Goal: Transaction & Acquisition: Purchase product/service

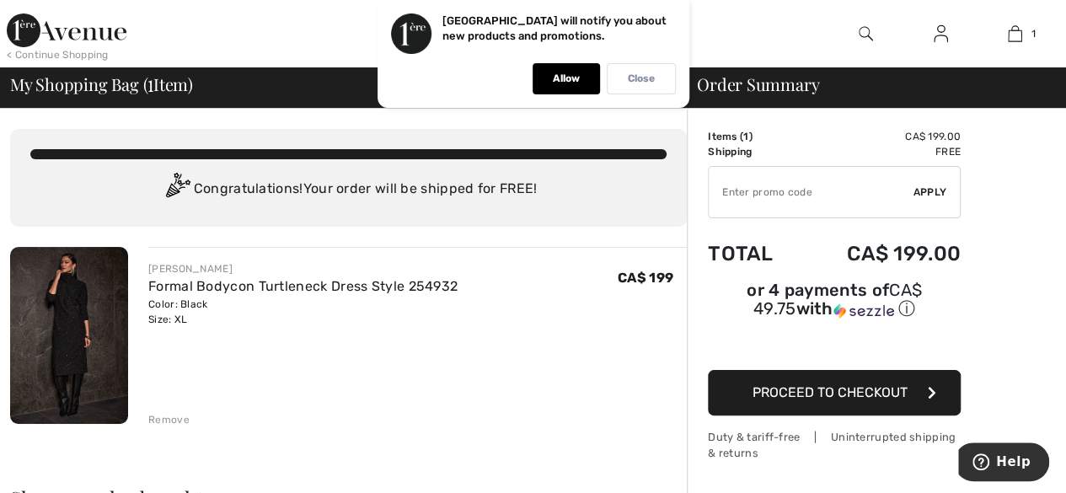
click at [632, 80] on p "Close" at bounding box center [641, 78] width 27 height 13
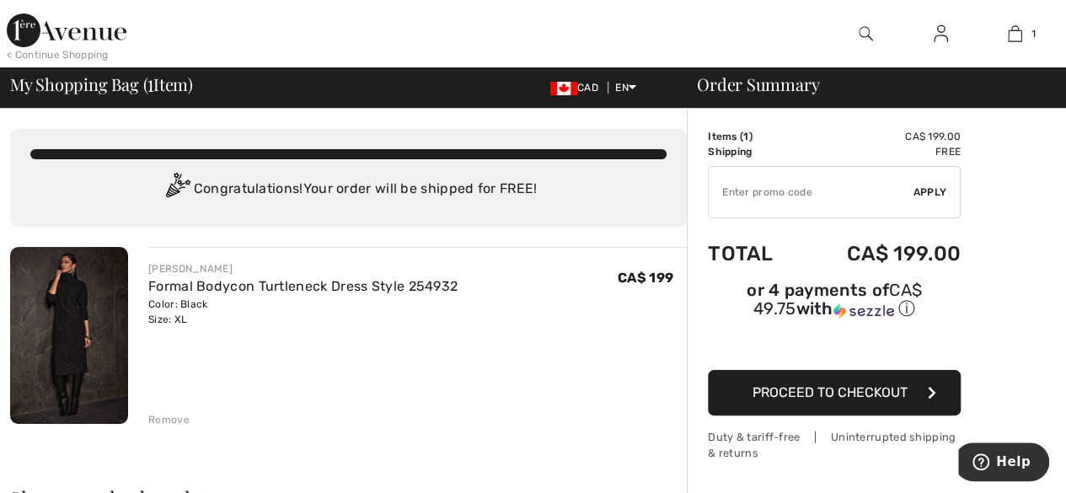
drag, startPoint x: 499, startPoint y: 291, endPoint x: 476, endPoint y: 294, distance: 23.0
click at [476, 294] on div "JOSEPH RIBKOFF Formal Bodycon Turtleneck Dress Style 254932 Color: Black Size: …" at bounding box center [417, 294] width 539 height 66
drag, startPoint x: 546, startPoint y: 218, endPoint x: 524, endPoint y: 287, distance: 72.5
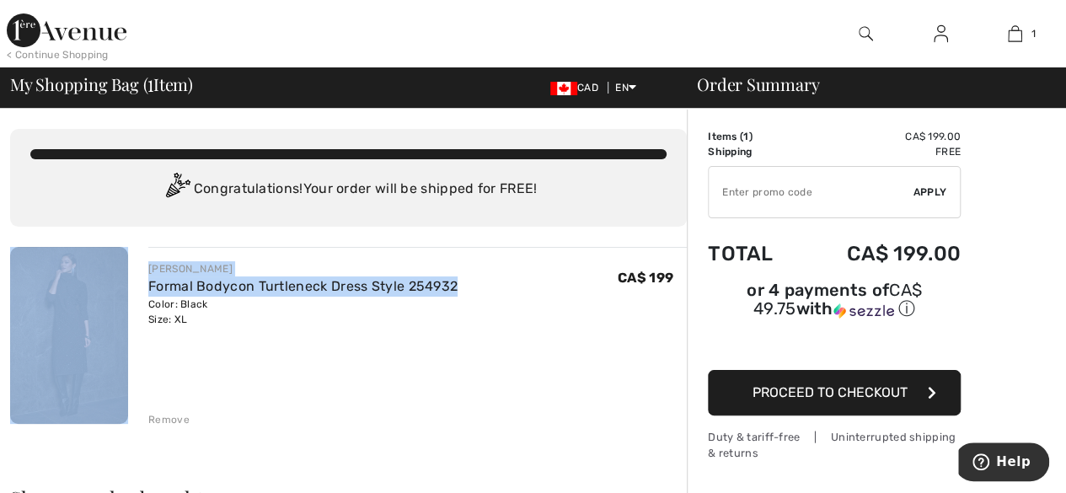
click at [62, 317] on img at bounding box center [69, 335] width 118 height 177
click at [62, 318] on img at bounding box center [69, 335] width 118 height 177
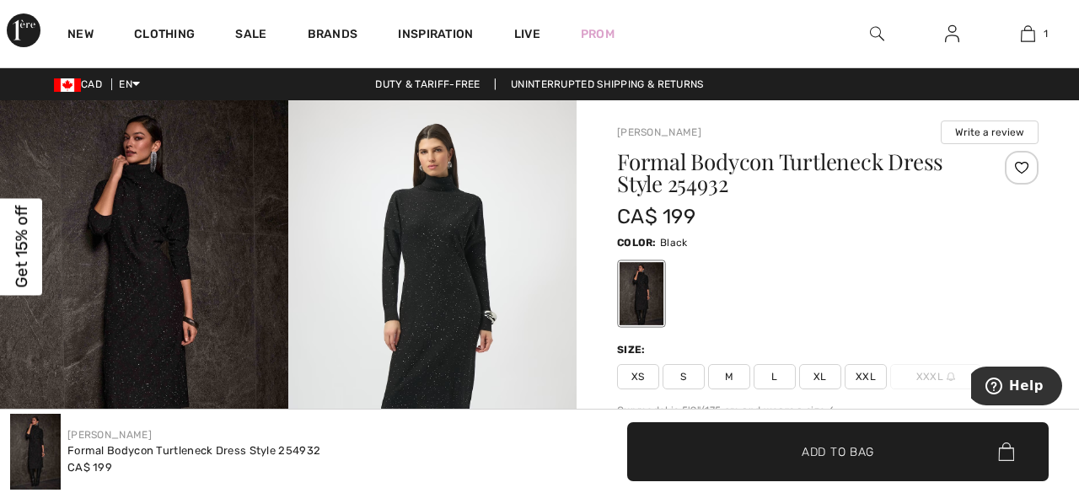
click at [138, 319] on div "Close dialog Want 15% off your first order? You're just one step away from excl…" at bounding box center [539, 246] width 1079 height 493
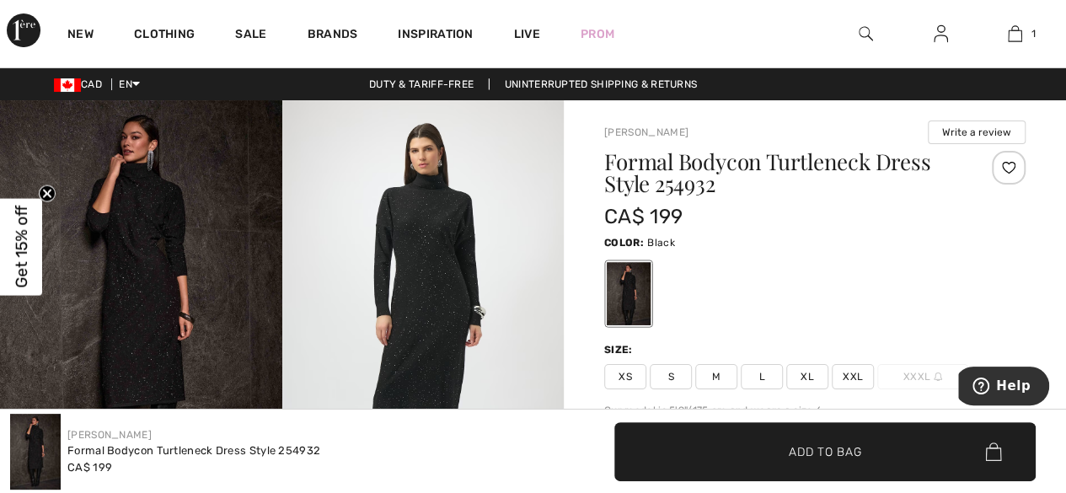
click at [437, 313] on img at bounding box center [423, 311] width 282 height 422
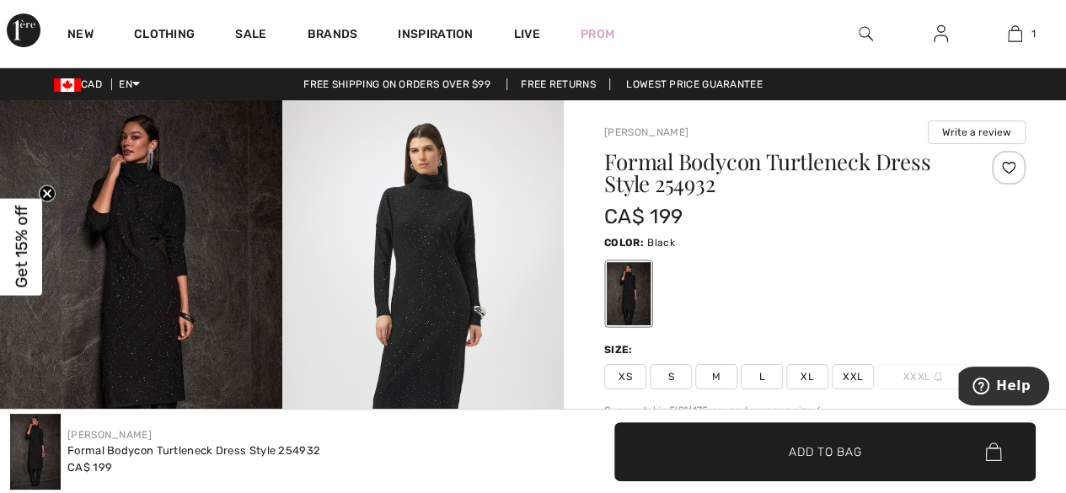
scroll to position [9, 0]
click at [588, 411] on div "Joseph Ribkoff Formal Bodycon Turtleneck Dress Style 254932 CA$ 199 ✔ Added to …" at bounding box center [533, 451] width 1066 height 83
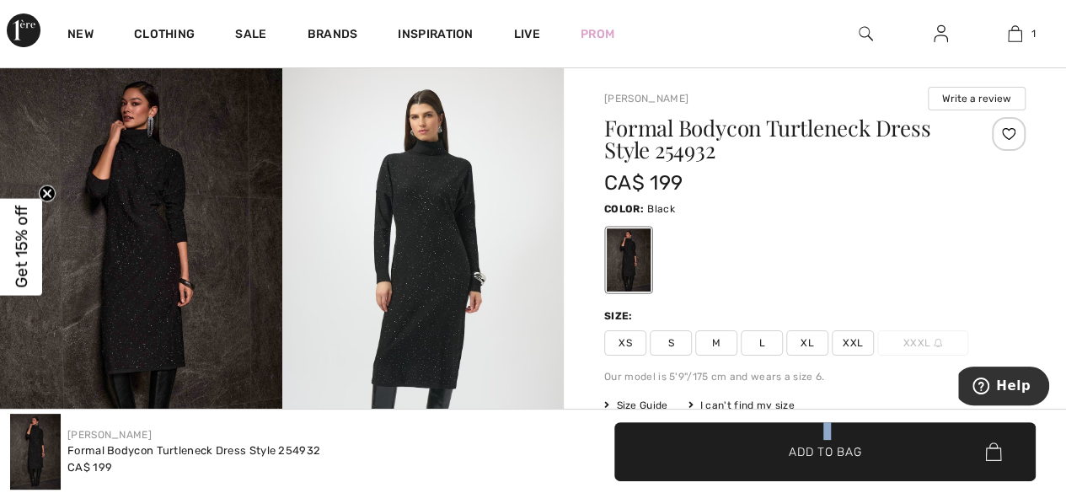
scroll to position [67, 0]
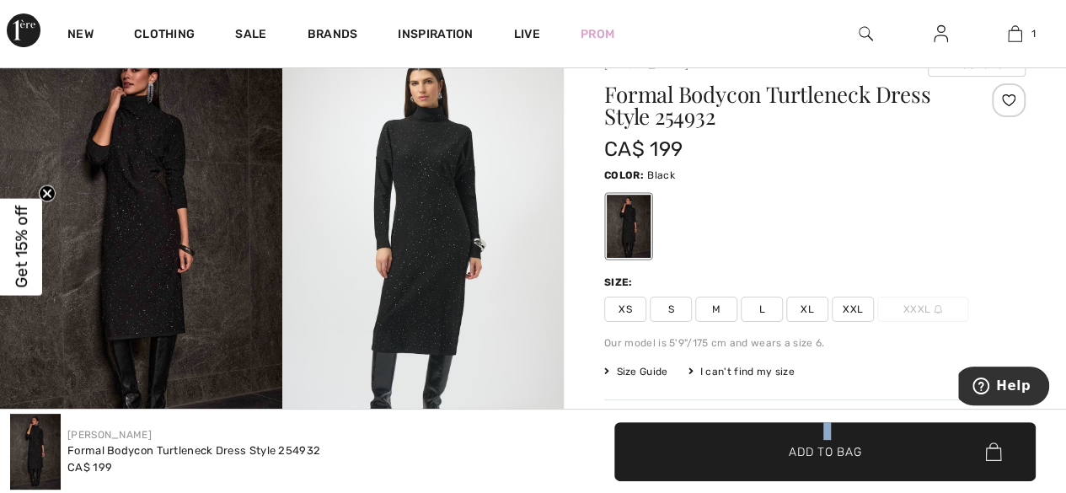
click at [425, 336] on img at bounding box center [423, 244] width 282 height 422
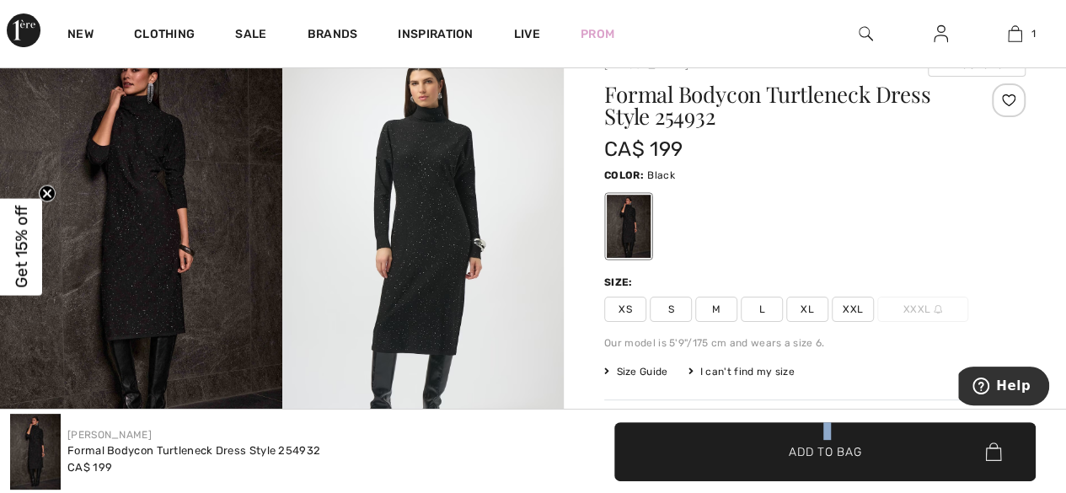
click at [425, 337] on img at bounding box center [423, 244] width 282 height 422
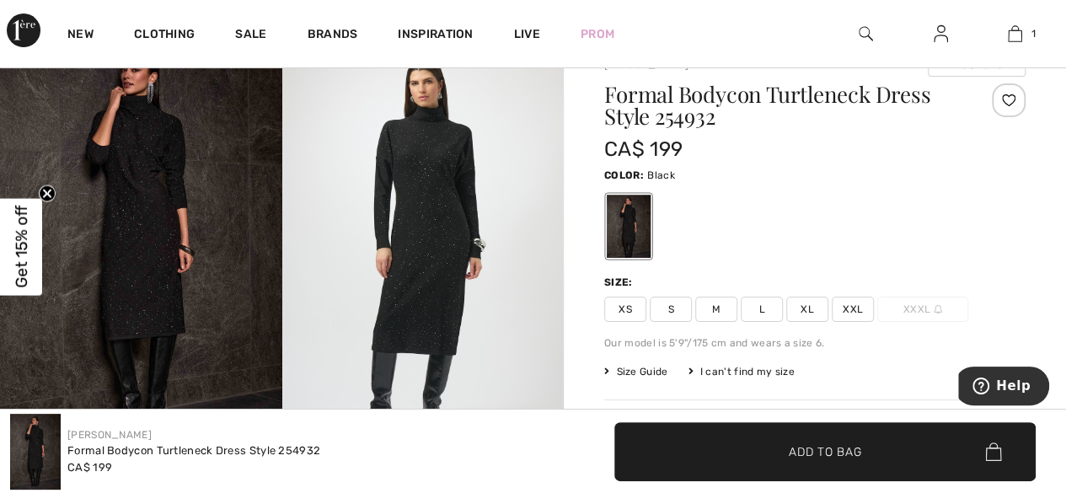
click at [811, 310] on span "XL" at bounding box center [807, 309] width 42 height 25
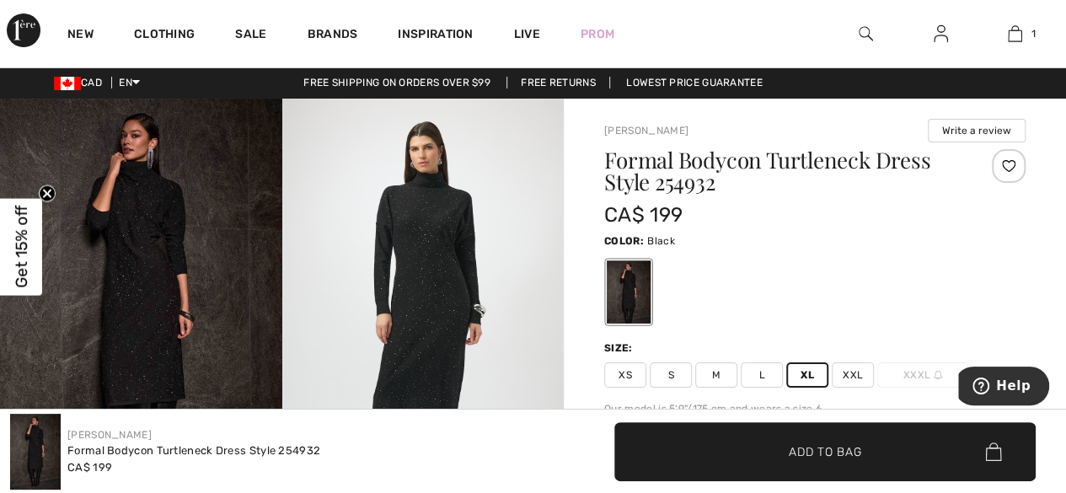
scroll to position [0, 0]
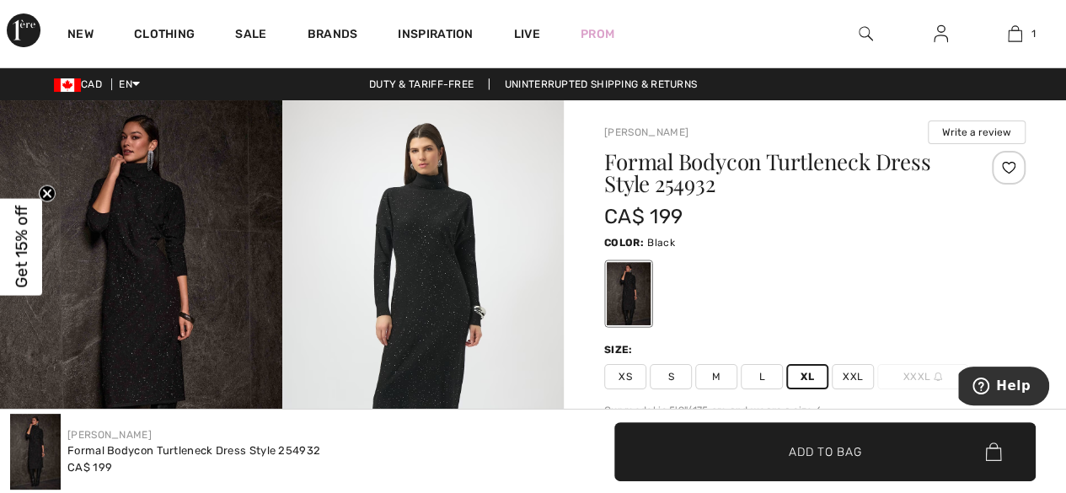
click at [809, 437] on span "✔ Added to Bag Add to Bag" at bounding box center [824, 451] width 421 height 59
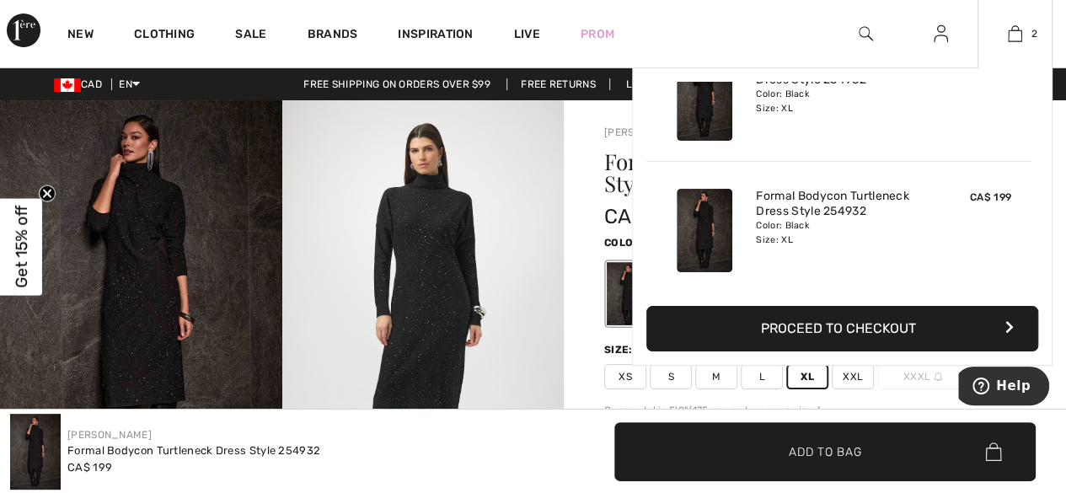
click at [1025, 20] on div "2 Added to Bag Joseph Ribkoff Formal Bodycon Turtleneck Dress Style 254932 CA$ …" at bounding box center [1015, 33] width 75 height 67
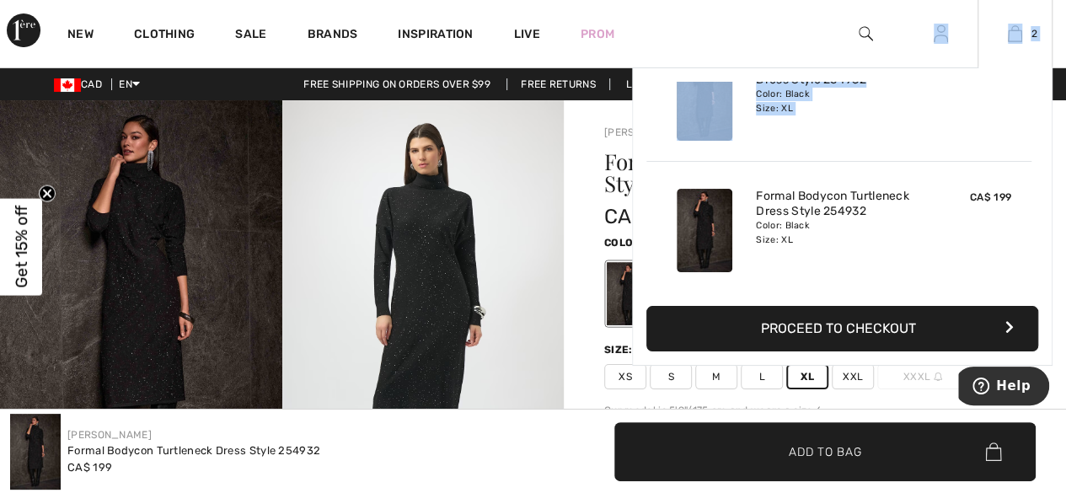
drag, startPoint x: 1025, startPoint y: 20, endPoint x: 992, endPoint y: 78, distance: 66.8
click at [992, 67] on div "2 Added to Bag Joseph Ribkoff Formal Bodycon Turtleneck Dress Style 254932 CA$ …" at bounding box center [1015, 33] width 75 height 67
click at [775, 196] on link "Formal Bodycon Turtleneck Dress Style 254932" at bounding box center [839, 204] width 166 height 30
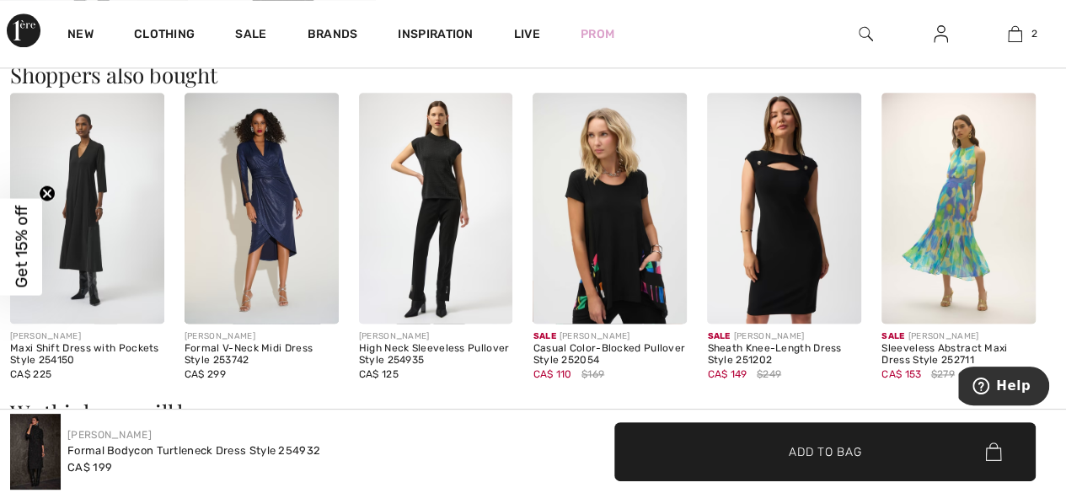
scroll to position [891, 0]
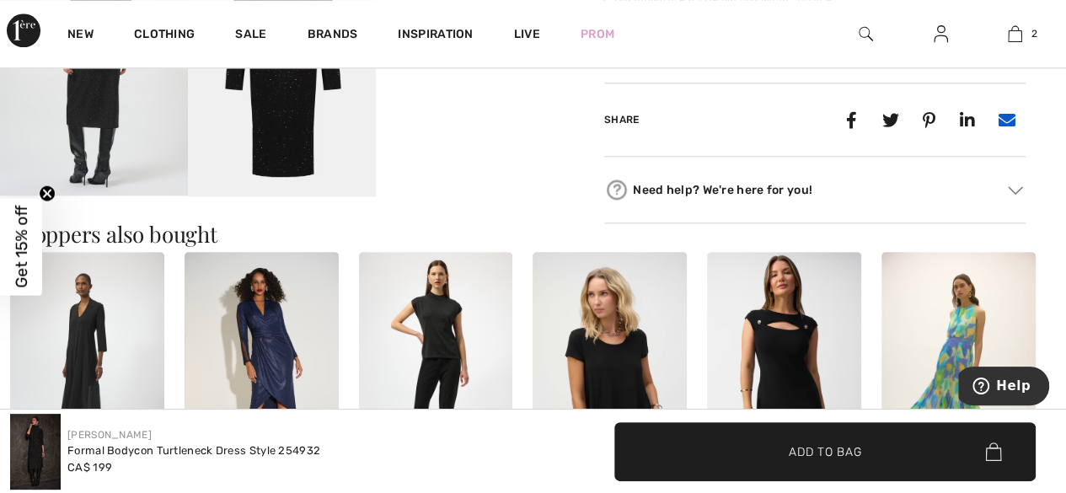
click at [1008, 115] on icon at bounding box center [1006, 120] width 32 height 32
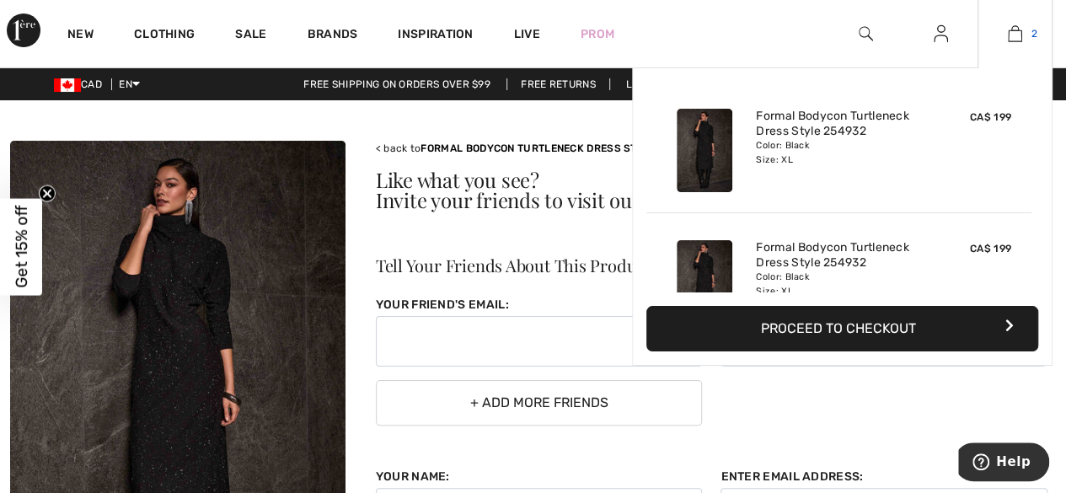
click at [1019, 31] on img at bounding box center [1015, 34] width 14 height 20
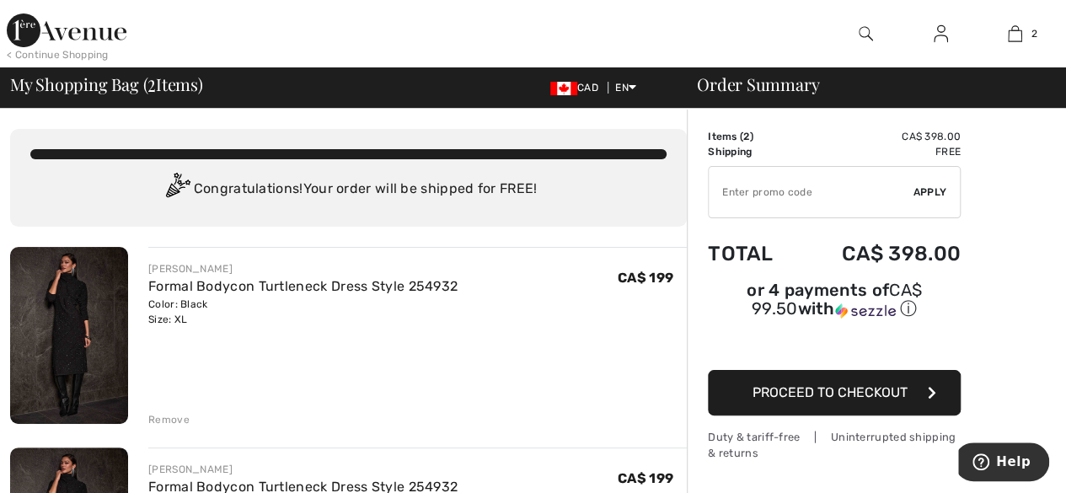
click at [930, 386] on icon "button" at bounding box center [932, 392] width 8 height 13
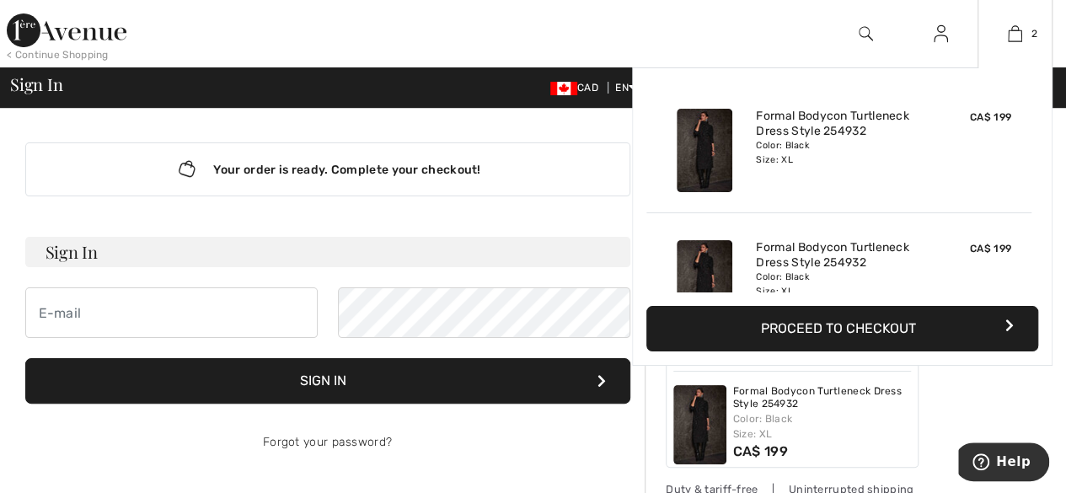
type input "[EMAIL_ADDRESS][DOMAIN_NAME]"
click at [1013, 316] on button "Proceed to Checkout" at bounding box center [843, 329] width 392 height 46
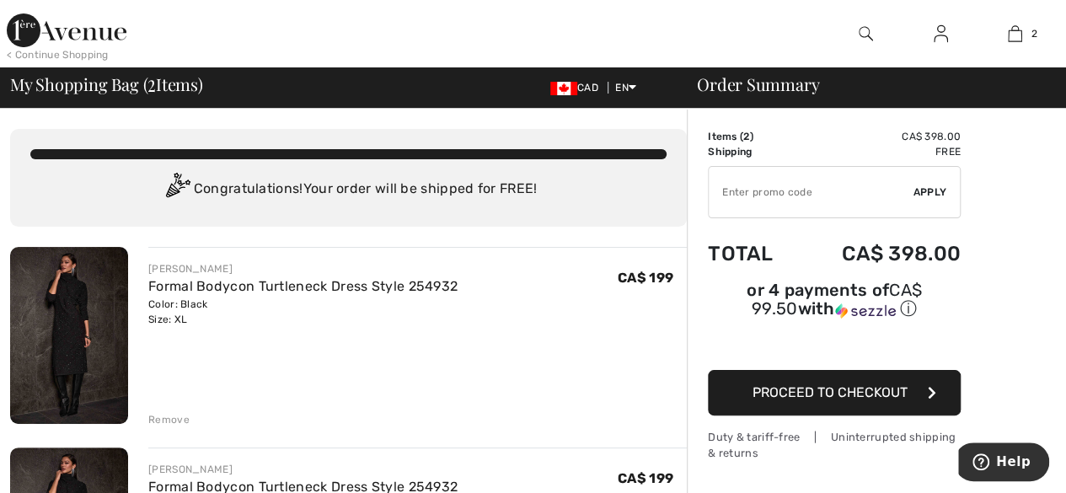
drag, startPoint x: 1006, startPoint y: 317, endPoint x: 1013, endPoint y: 266, distance: 51.0
click at [165, 416] on div "Remove" at bounding box center [168, 419] width 41 height 15
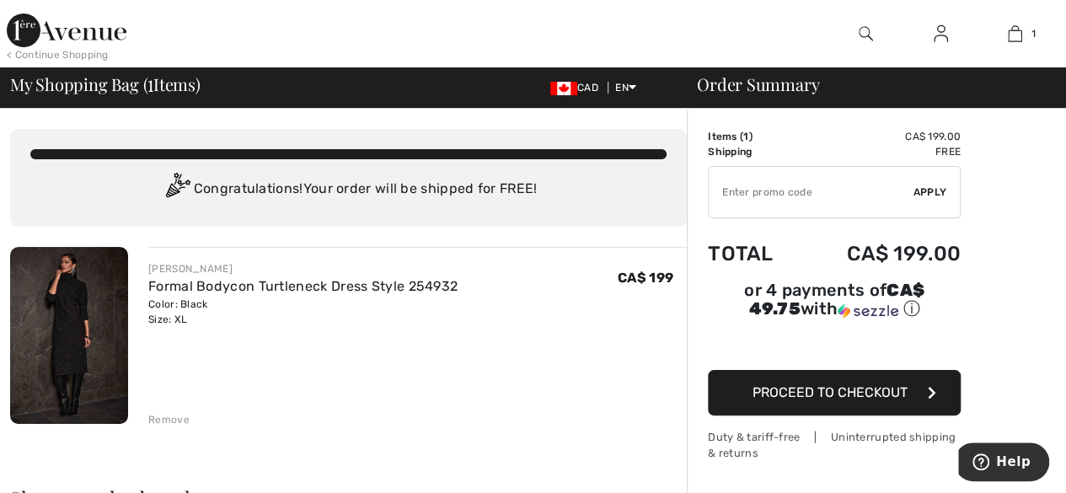
click at [839, 384] on span "Proceed to Checkout" at bounding box center [830, 392] width 155 height 16
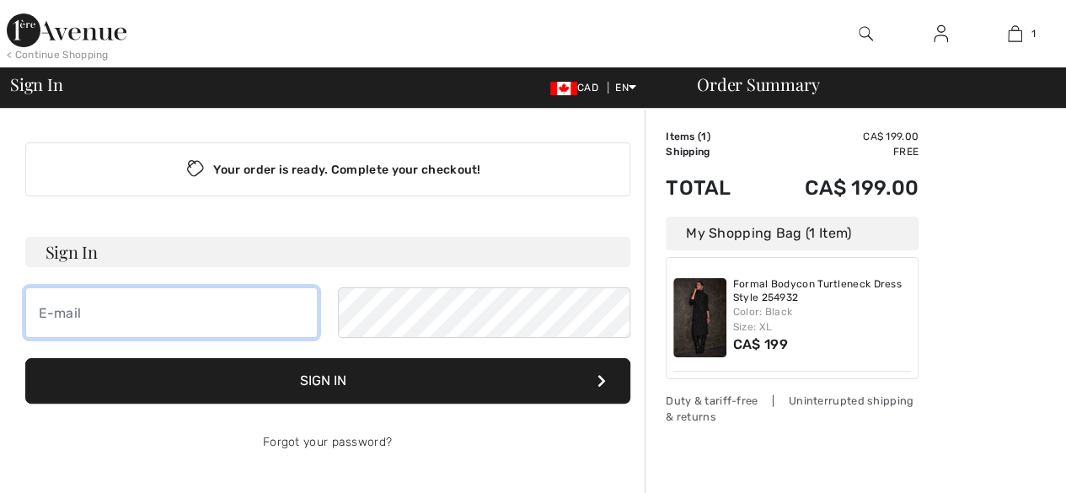
type input "[EMAIL_ADDRESS][DOMAIN_NAME]"
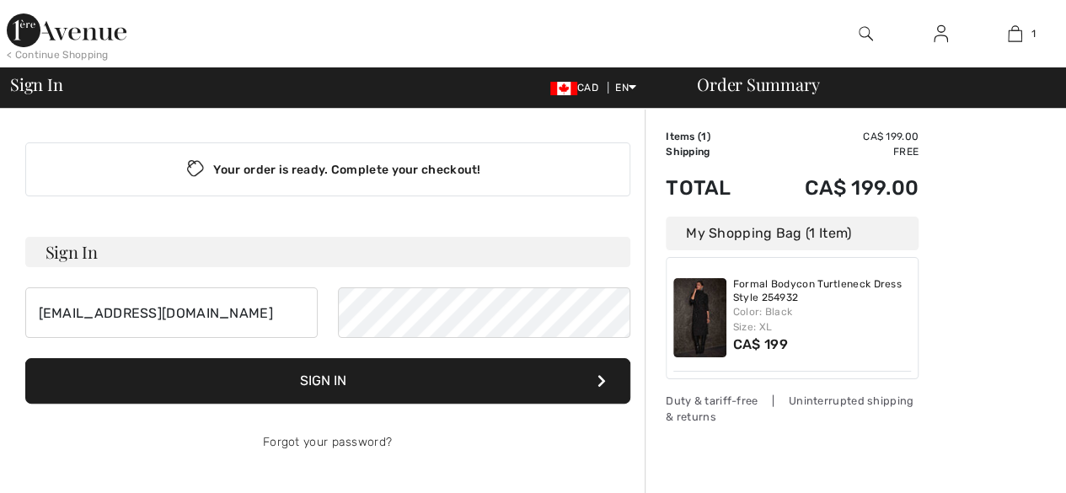
click at [832, 368] on div "Formal Bodycon Turtleneck Dress Style 254932 Color: Black Size: XL CA$ 199" at bounding box center [792, 318] width 238 height 107
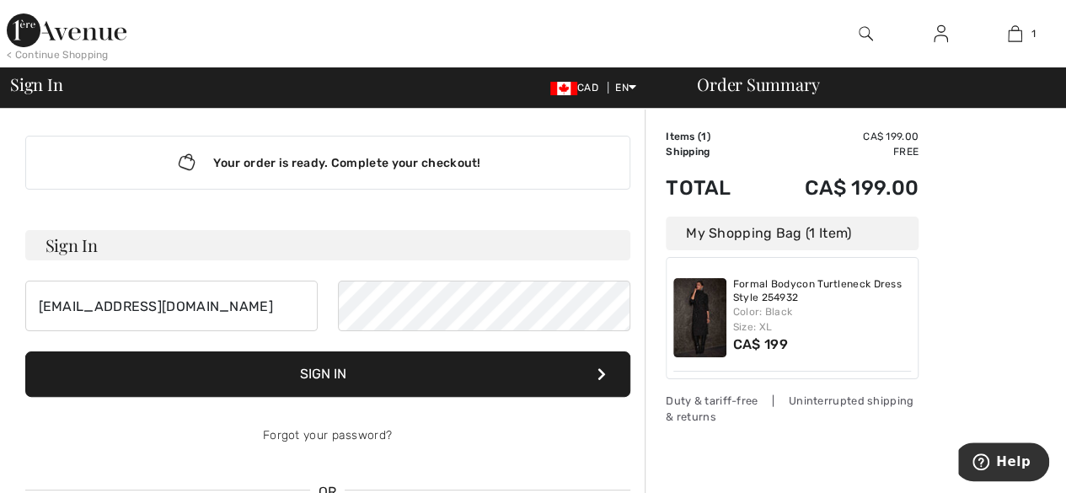
scroll to position [5, 0]
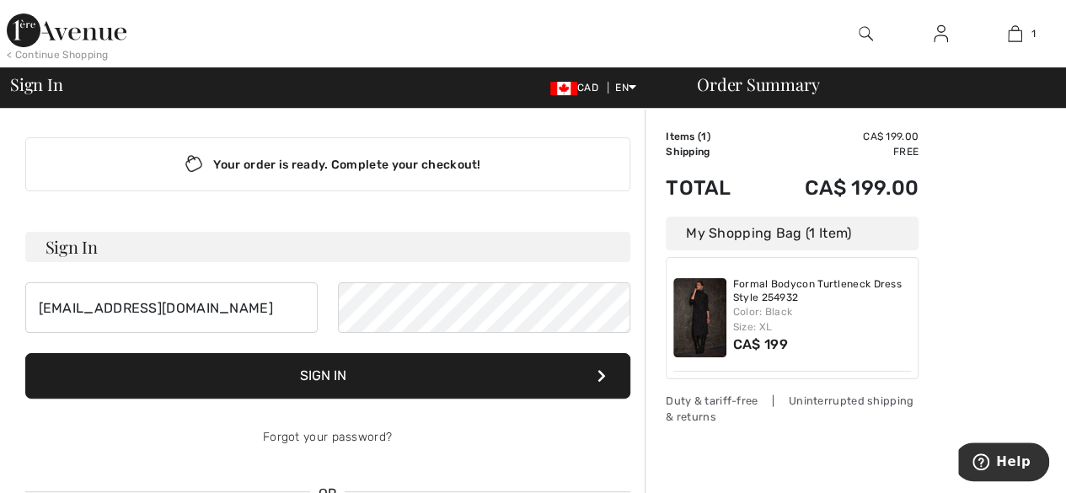
click at [568, 378] on button "Sign In" at bounding box center [327, 376] width 605 height 46
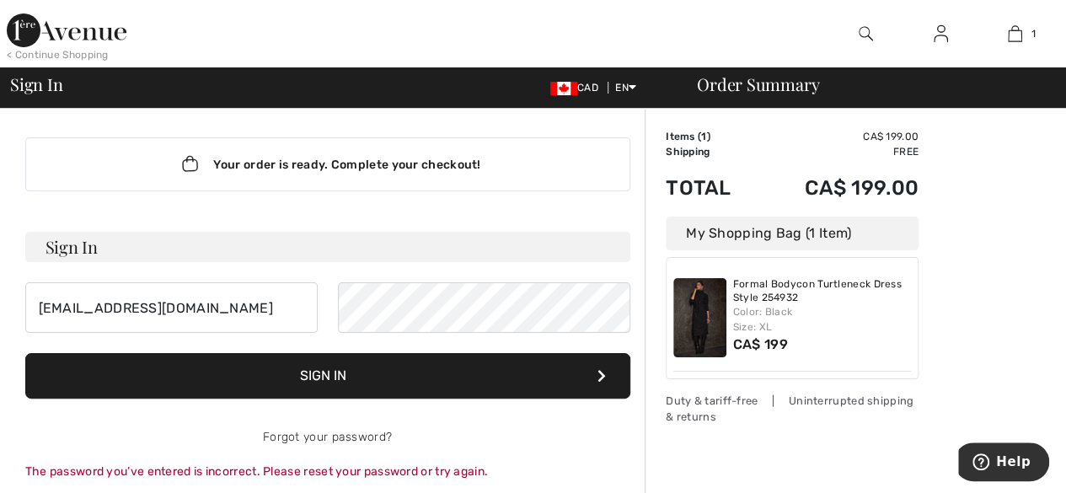
click at [319, 363] on button "Sign In" at bounding box center [327, 376] width 605 height 46
click at [603, 374] on icon at bounding box center [602, 375] width 8 height 13
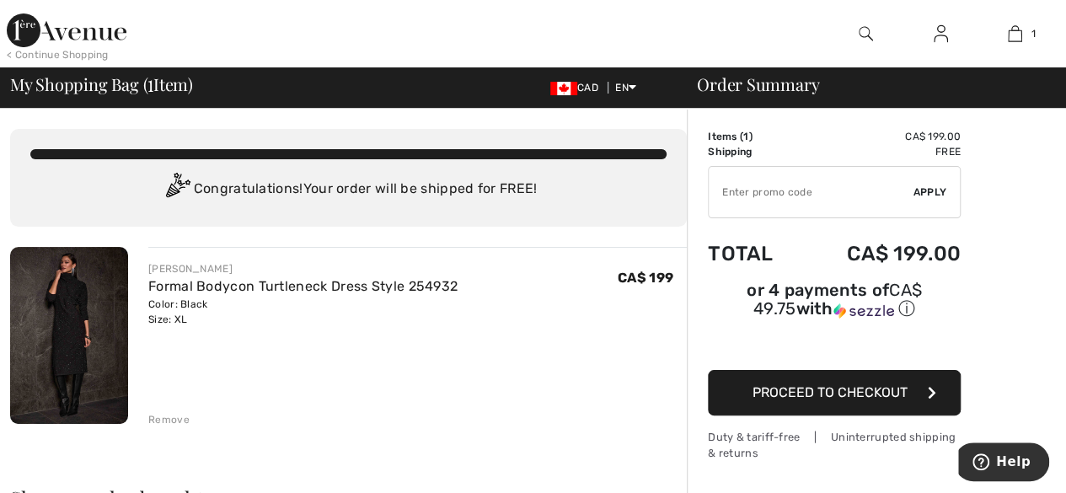
click at [786, 384] on span "Proceed to Checkout" at bounding box center [830, 392] width 155 height 16
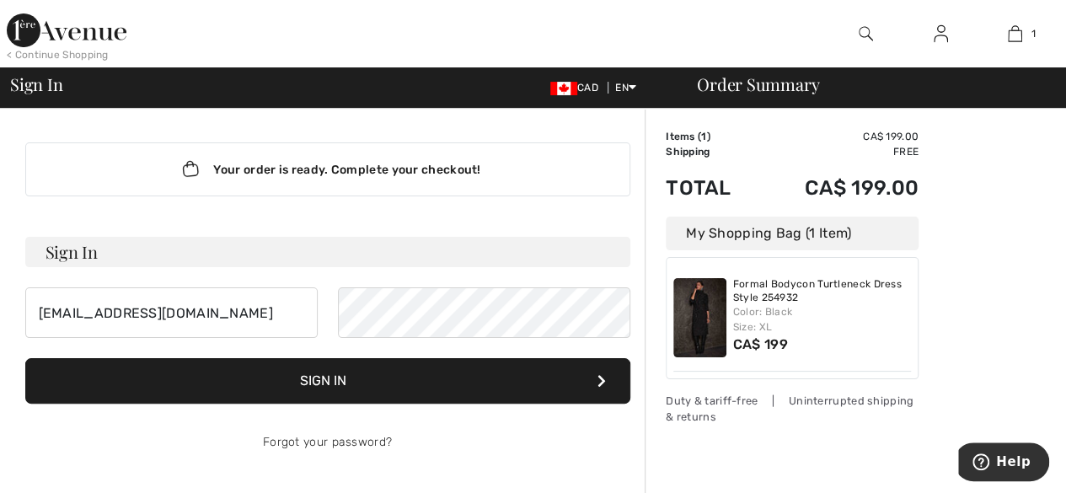
click at [603, 375] on icon at bounding box center [602, 380] width 8 height 13
click at [609, 376] on button "Sign In" at bounding box center [327, 381] width 605 height 46
click at [603, 377] on icon at bounding box center [602, 380] width 8 height 13
click at [604, 377] on icon at bounding box center [602, 380] width 8 height 13
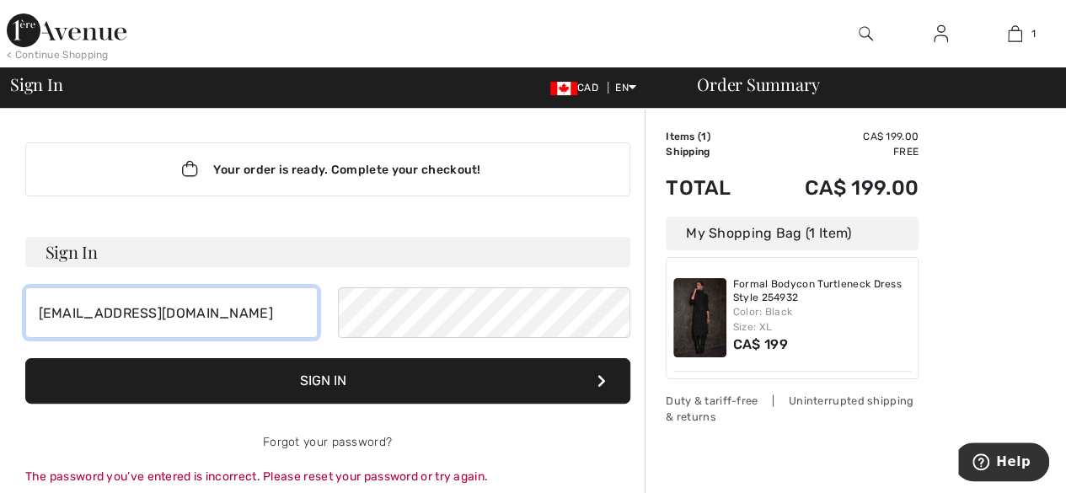
click at [214, 313] on input "[EMAIL_ADDRESS][DOMAIN_NAME]" at bounding box center [171, 312] width 292 height 51
type input "1"
click at [59, 317] on input "email" at bounding box center [171, 312] width 292 height 51
type input "cmbltd.noonan@gmail.com"
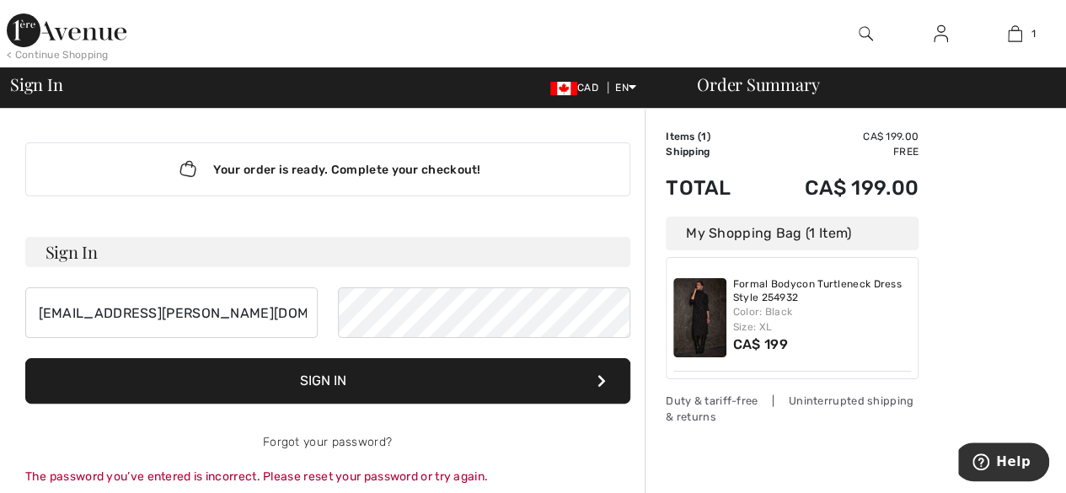
click at [256, 368] on button "Sign In" at bounding box center [327, 381] width 605 height 46
click at [325, 384] on button "Sign In" at bounding box center [327, 381] width 605 height 46
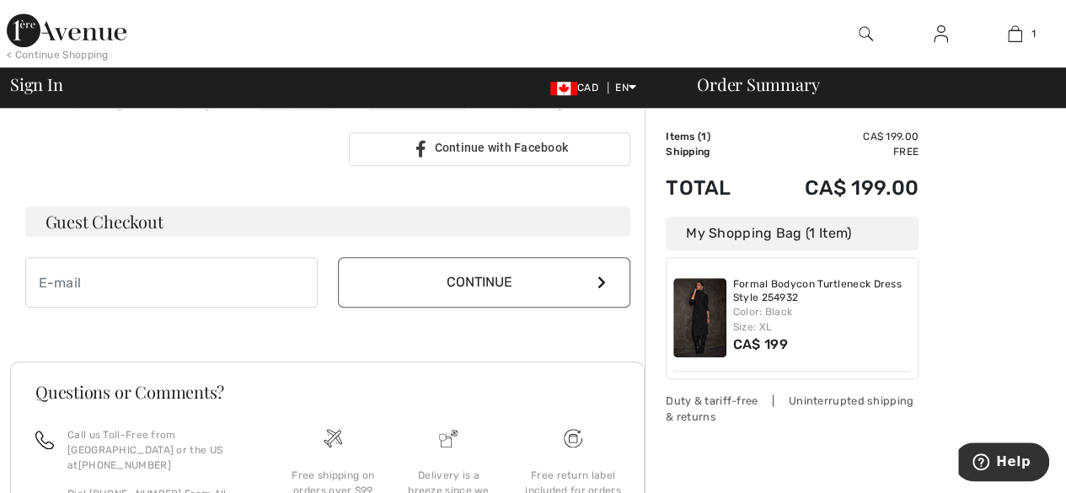
scroll to position [472, 0]
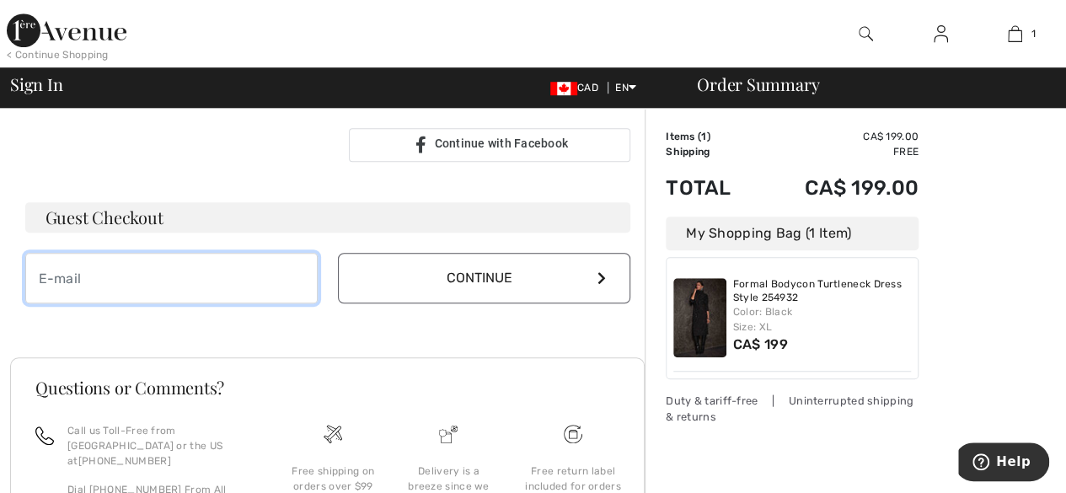
click at [115, 277] on input "email" at bounding box center [171, 278] width 292 height 51
type input "[EMAIL_ADDRESS][DOMAIN_NAME]"
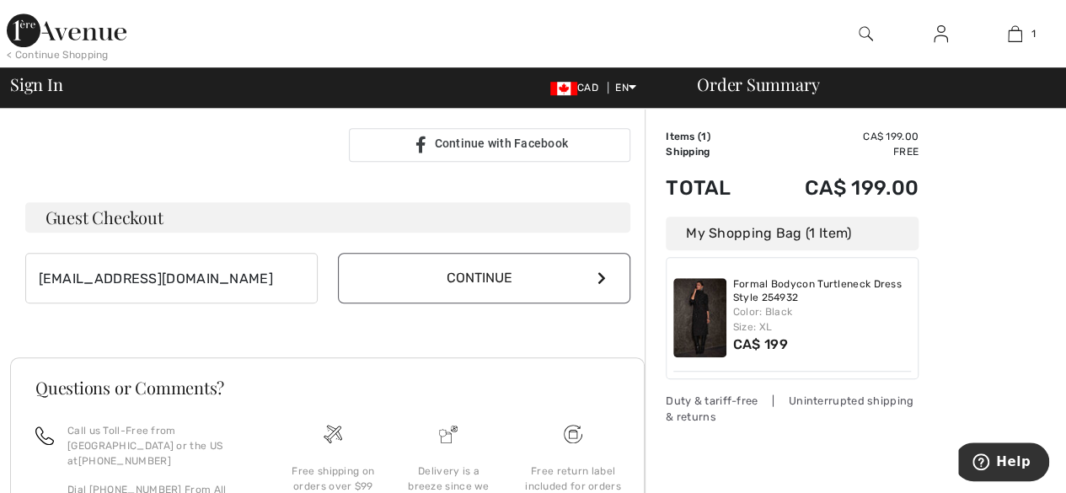
click at [506, 287] on button "Continue" at bounding box center [484, 278] width 292 height 51
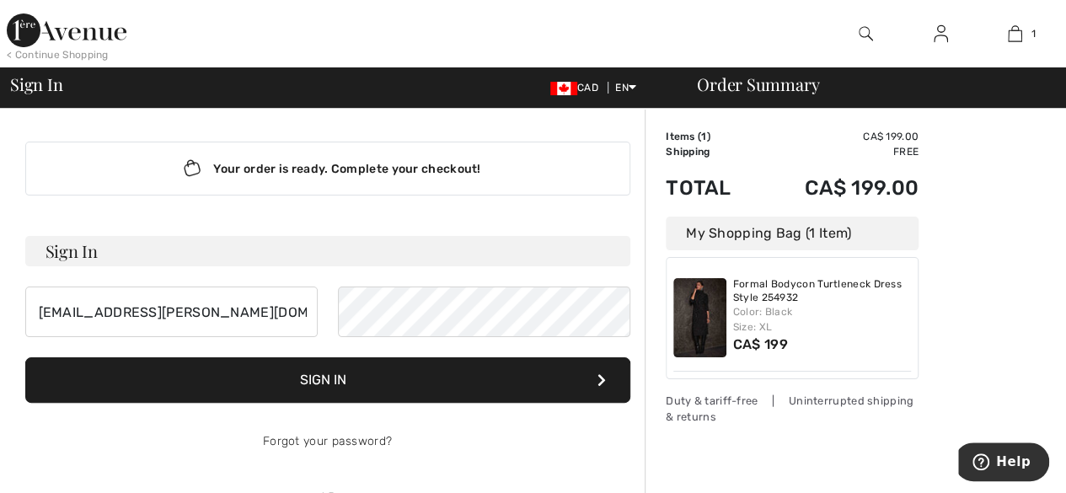
scroll to position [0, 0]
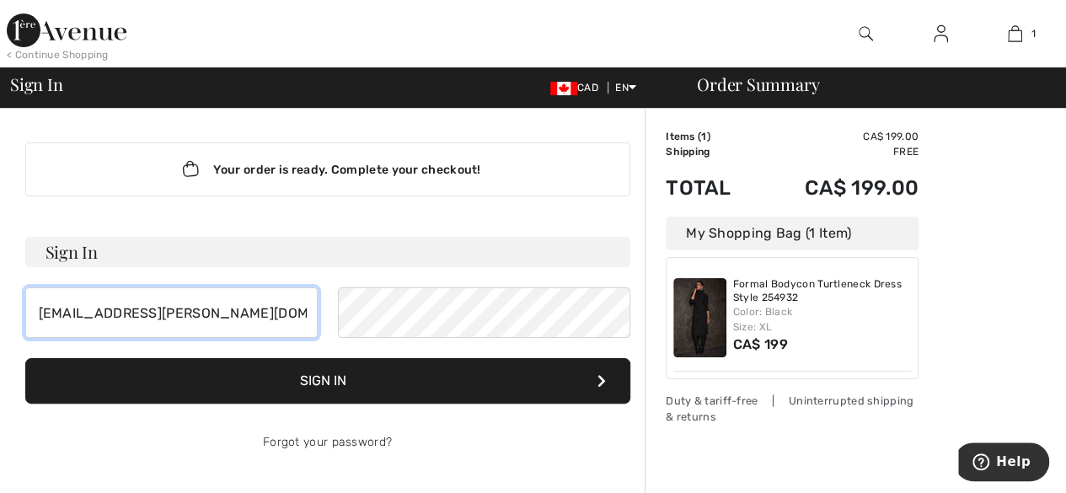
click at [223, 314] on input "cmbltd.noonan@gmail.com" at bounding box center [171, 312] width 292 height 51
type input "c"
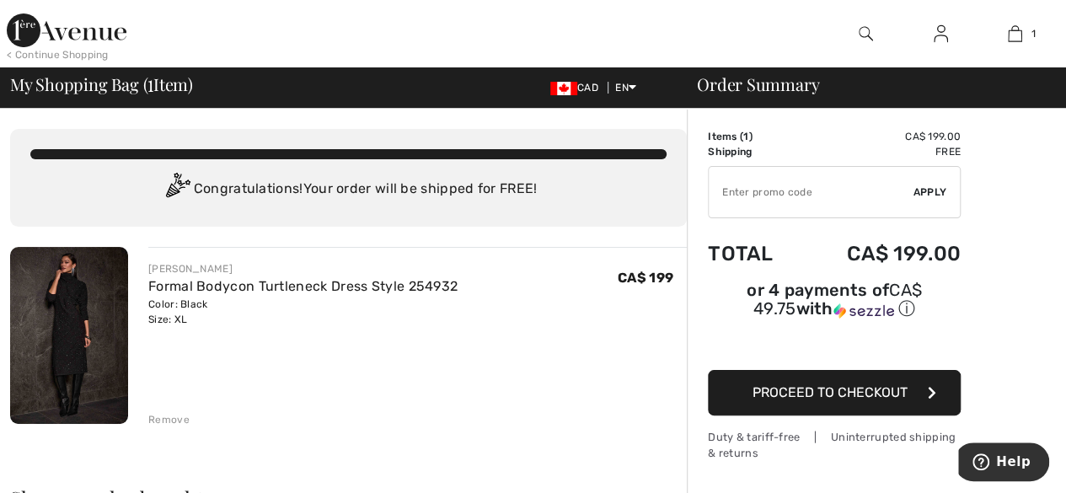
click at [818, 378] on button "Proceed to Checkout" at bounding box center [834, 393] width 253 height 46
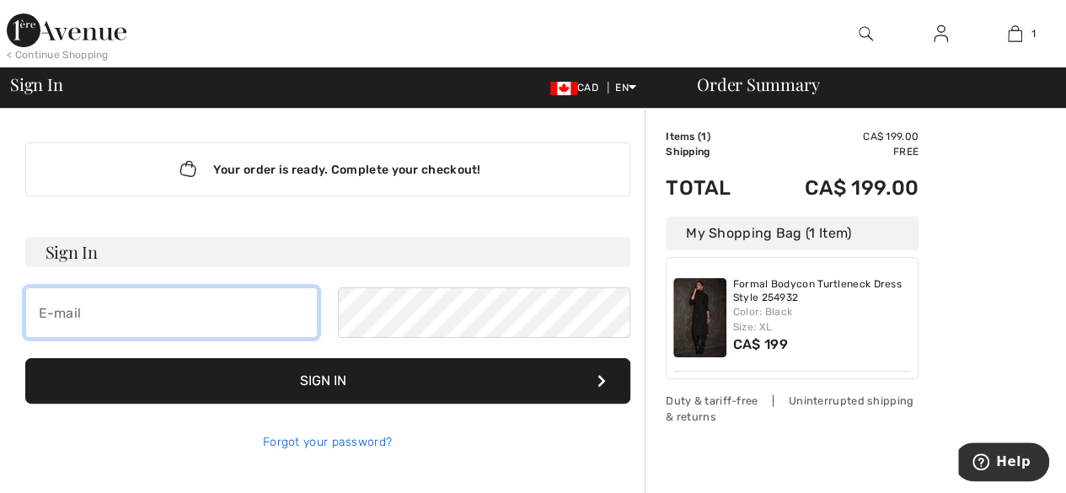
type input "170Joanmarie@gmail.com"
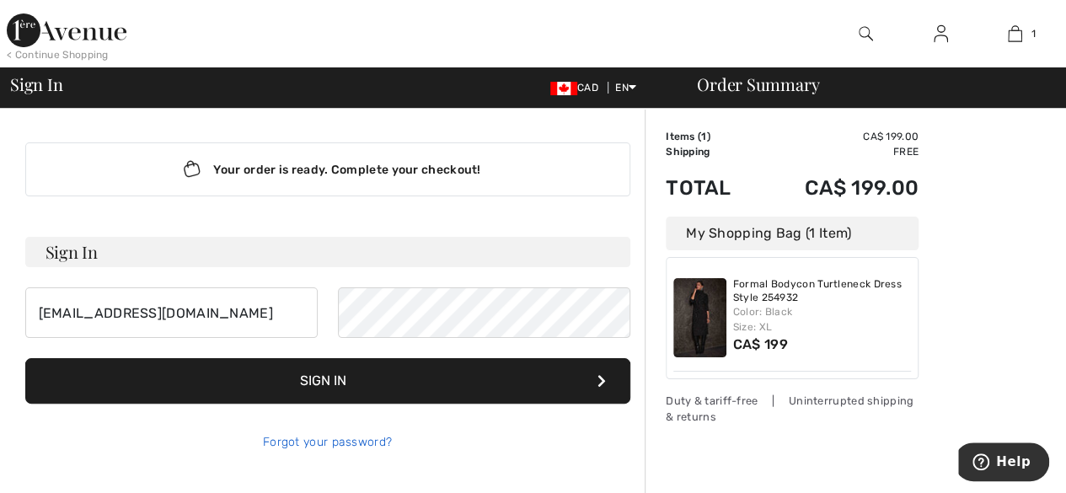
click at [335, 439] on link "Forgot your password?" at bounding box center [327, 442] width 129 height 14
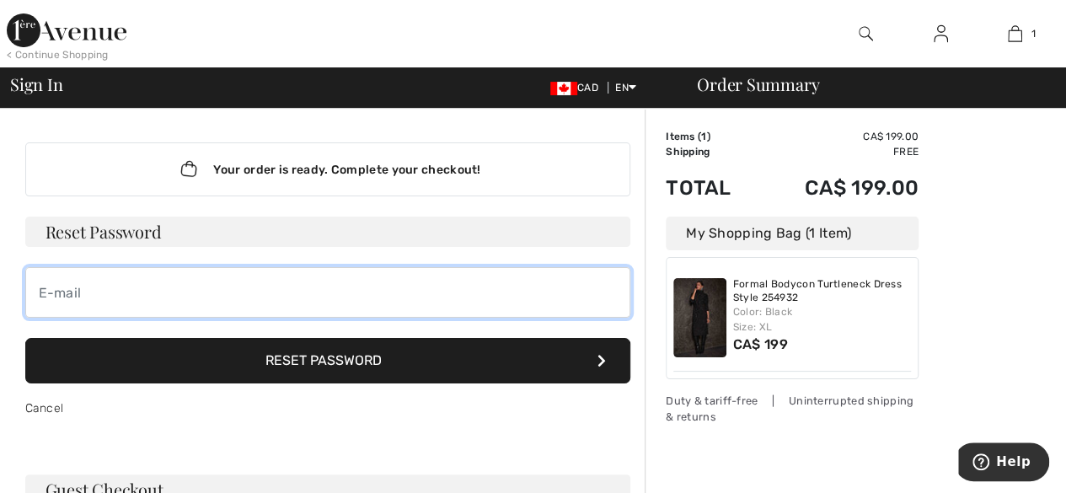
click at [77, 296] on input "email" at bounding box center [327, 292] width 605 height 51
type input "170Joanmarie@gmail.com"
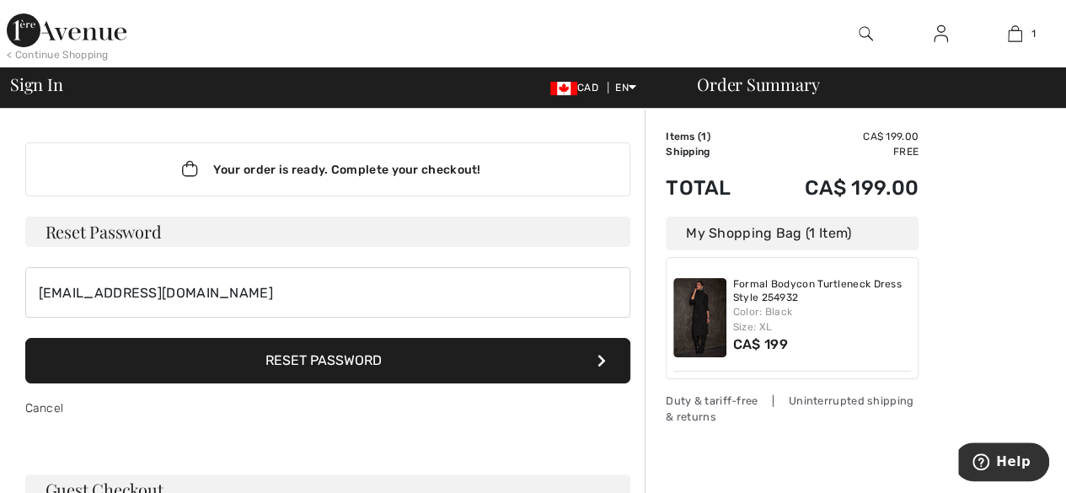
click at [376, 359] on button "Reset Password" at bounding box center [327, 361] width 605 height 46
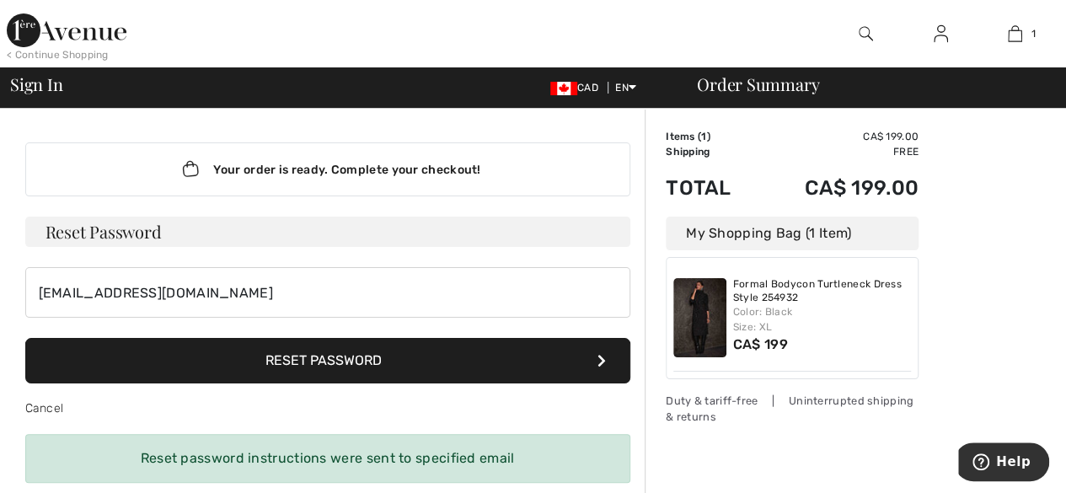
click at [376, 359] on button "Reset Password" at bounding box center [327, 361] width 605 height 46
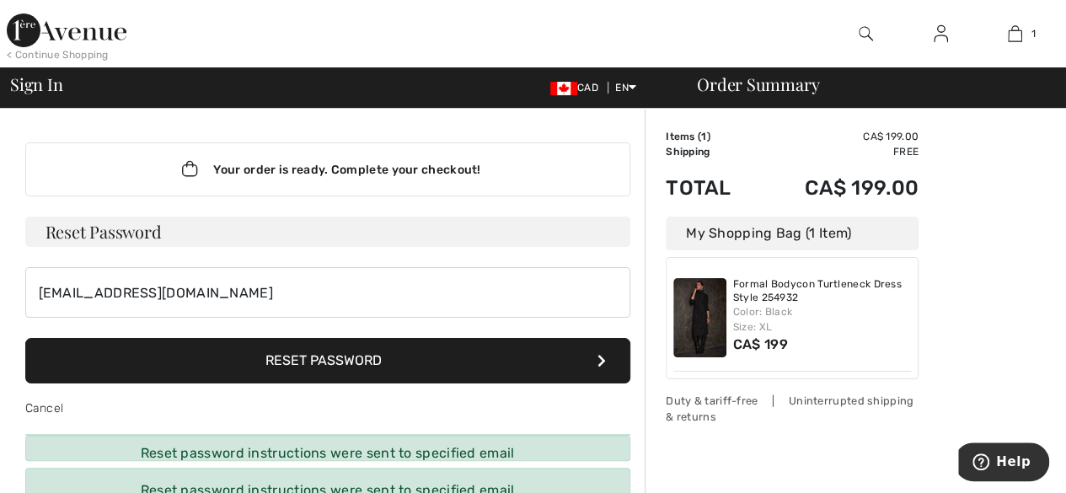
click at [341, 367] on button "Reset Password" at bounding box center [327, 361] width 605 height 46
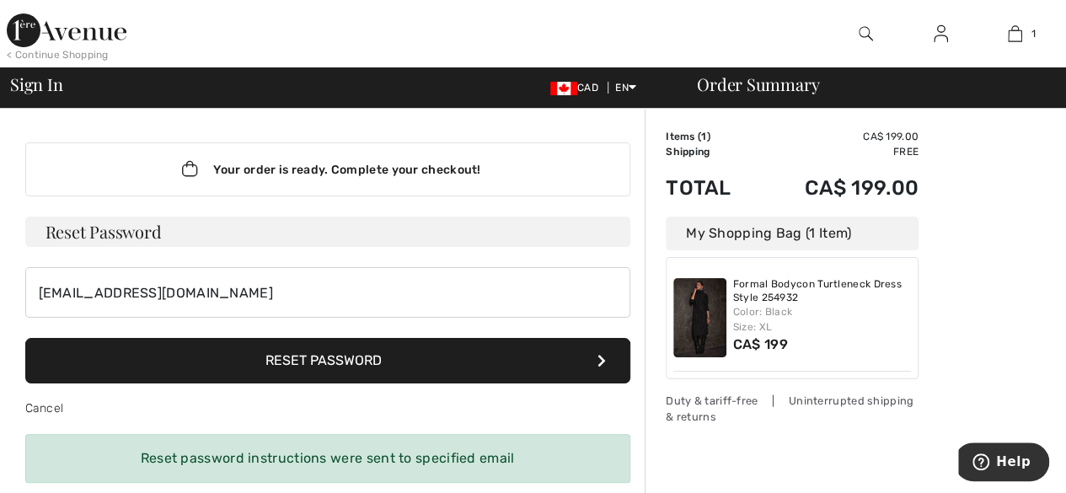
click at [340, 367] on button "Reset Password" at bounding box center [327, 361] width 605 height 46
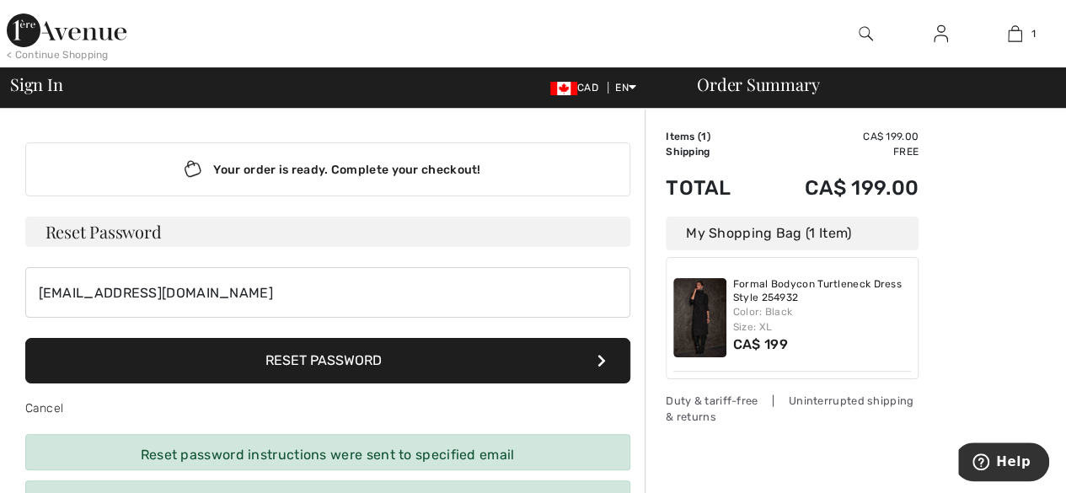
click at [340, 367] on button "Reset Password" at bounding box center [327, 361] width 605 height 46
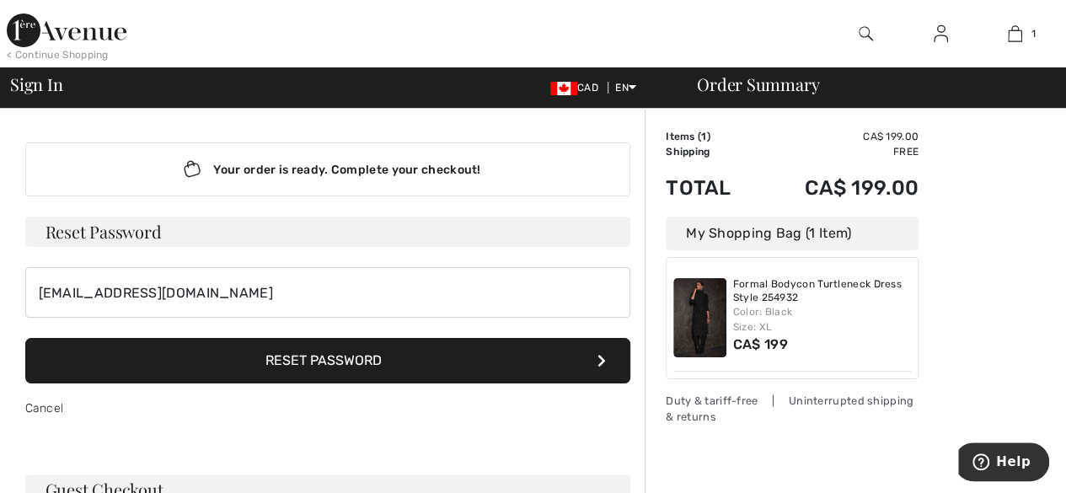
click at [604, 357] on icon at bounding box center [602, 360] width 8 height 13
click at [25, 338] on button "Reset Password" at bounding box center [327, 361] width 605 height 46
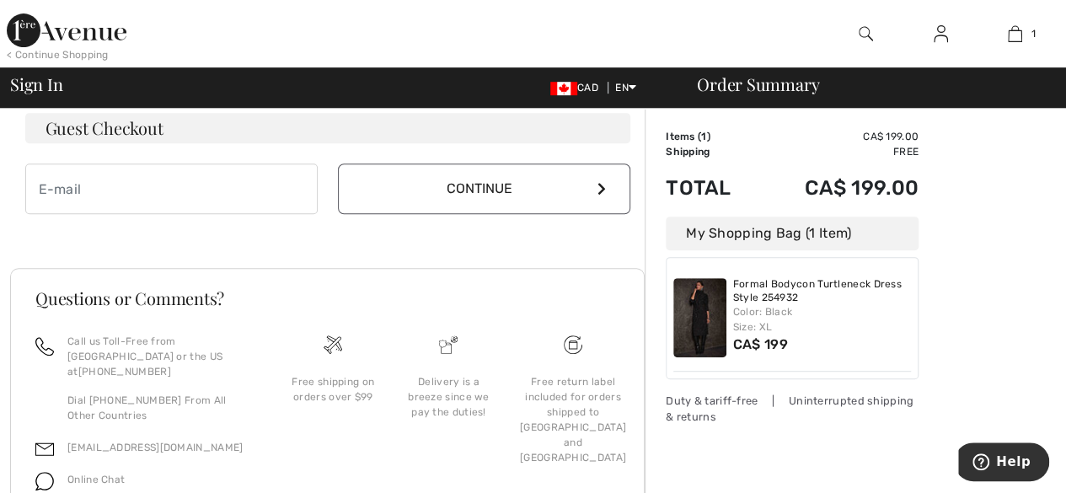
scroll to position [328, 0]
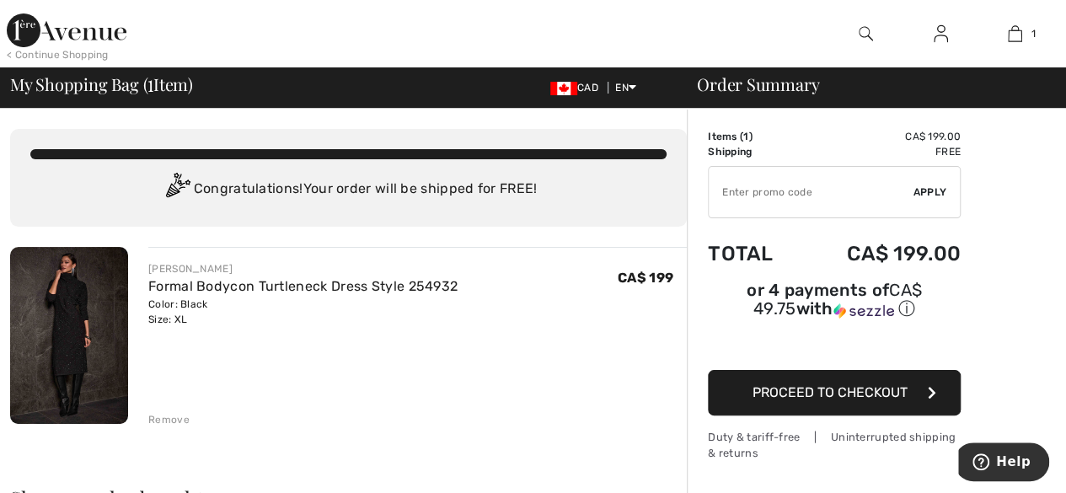
click at [786, 384] on span "Proceed to Checkout" at bounding box center [830, 392] width 155 height 16
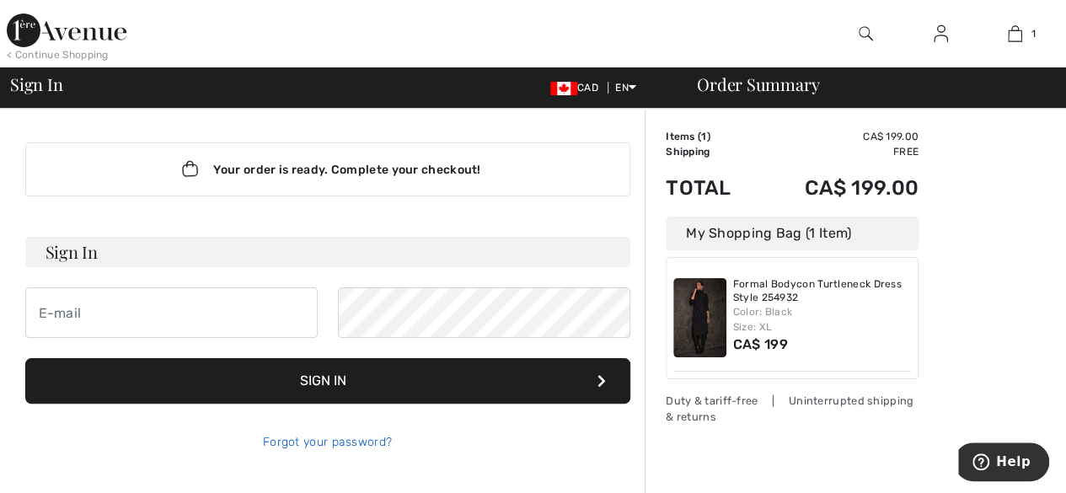
type input "170Joanmarie@gmail.com"
click at [351, 439] on link "Forgot your password?" at bounding box center [327, 442] width 129 height 14
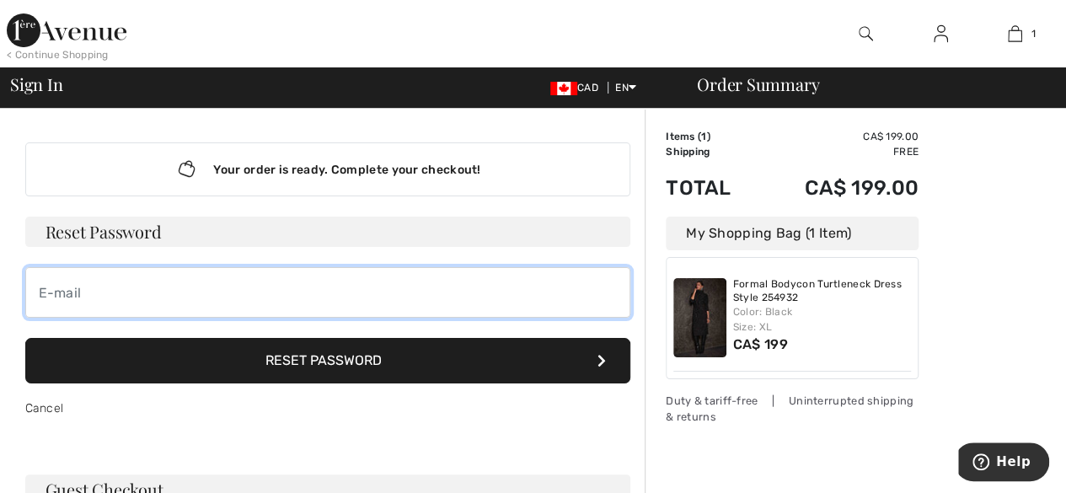
click at [64, 283] on input "email" at bounding box center [327, 292] width 605 height 51
type input "170Joanmarie@gmail.com"
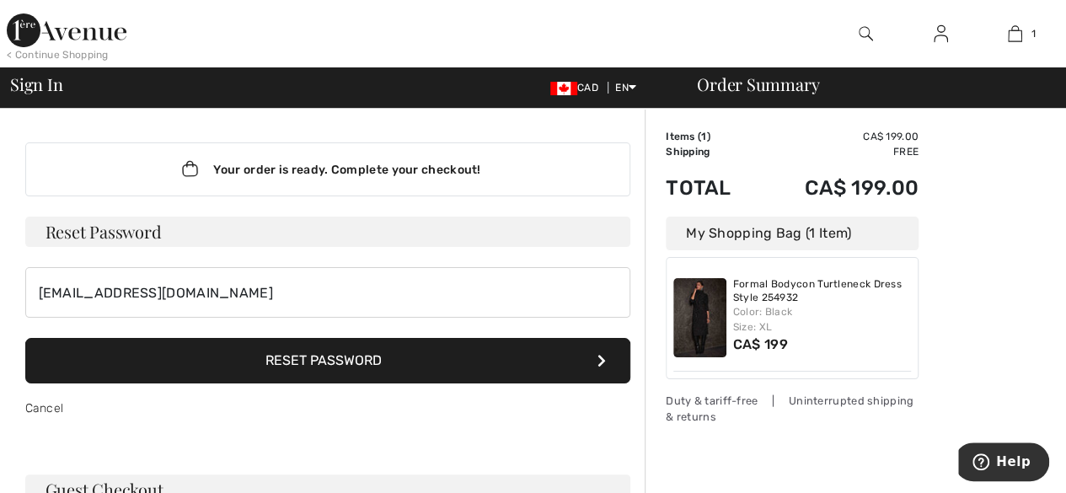
click at [357, 355] on button "Reset Password" at bounding box center [327, 361] width 605 height 46
drag, startPoint x: 266, startPoint y: 103, endPoint x: 255, endPoint y: 34, distance: 70.1
click at [255, 34] on div "< Continue Shopping 1 Added to Bag Joseph Ribkoff Formal Bodycon Turtleneck Dre…" at bounding box center [533, 54] width 1066 height 109
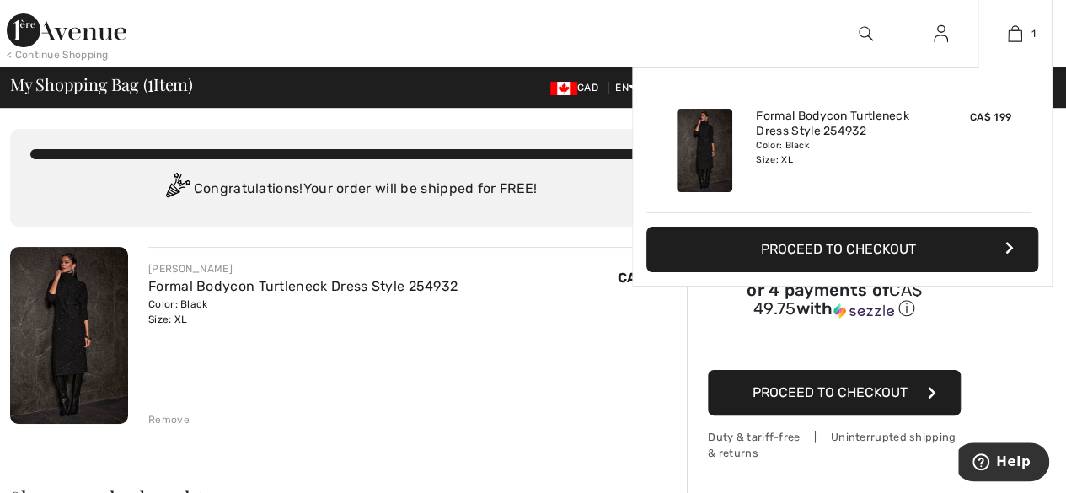
click at [829, 331] on div "Added to Bag [PERSON_NAME] Formal Bodycon Turtleneck Dress Style 254932 CA$ 199…" at bounding box center [842, 216] width 421 height 299
click at [838, 358] on div "Added to Bag [PERSON_NAME] Formal Bodycon Turtleneck Dress Style 254932 CA$ 199…" at bounding box center [842, 216] width 421 height 299
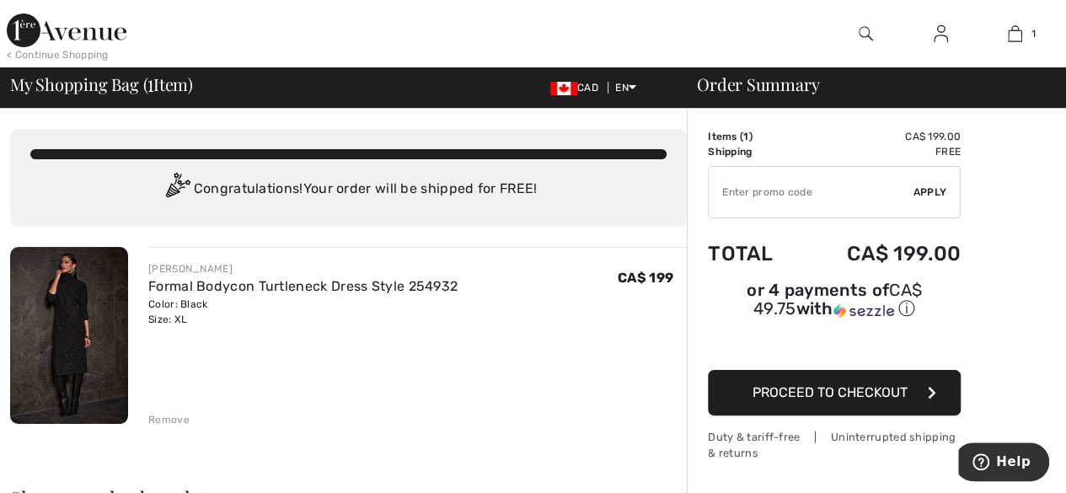
click at [839, 384] on span "Proceed to Checkout" at bounding box center [830, 392] width 155 height 16
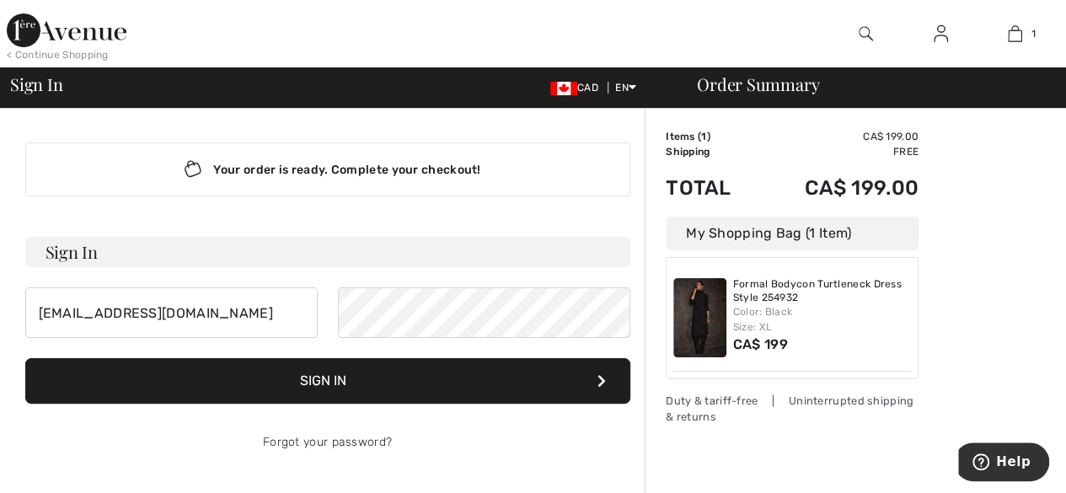
click at [636, 392] on div "Your order is ready. Complete your checkout! Sign In 170Joanmarie@gmail.com Sig…" at bounding box center [328, 441] width 632 height 665
click at [214, 318] on input "170Joanmarie@gmail.com" at bounding box center [171, 312] width 292 height 51
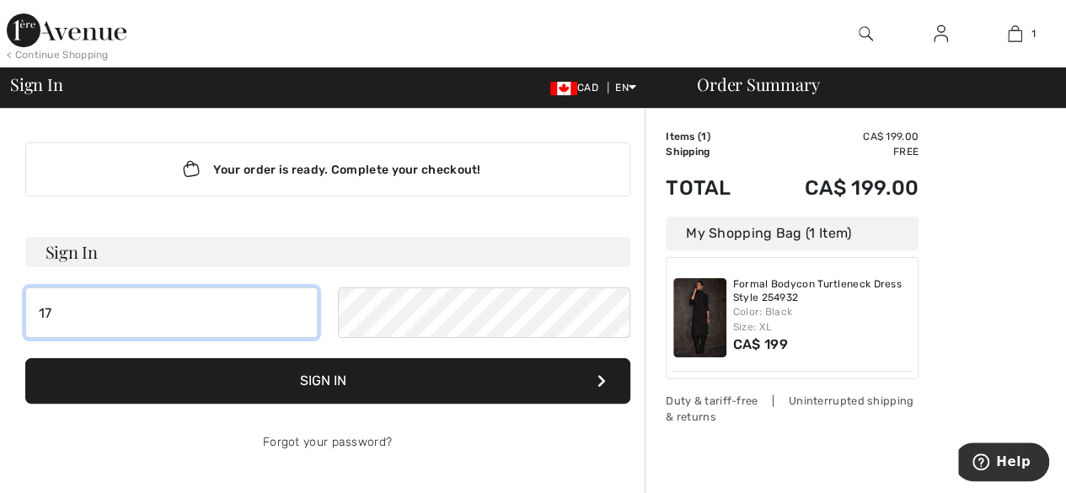
type input "1"
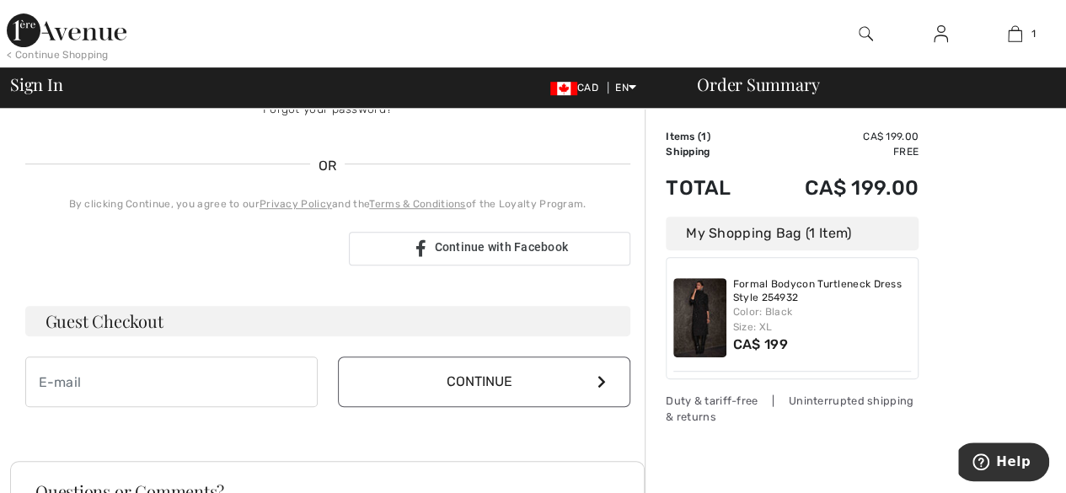
scroll to position [351, 0]
click at [314, 416] on div "Your order is ready. Complete your checkout! Sign In Can not be empty Can not b…" at bounding box center [328, 98] width 632 height 683
click at [416, 385] on button "Continue" at bounding box center [484, 381] width 292 height 51
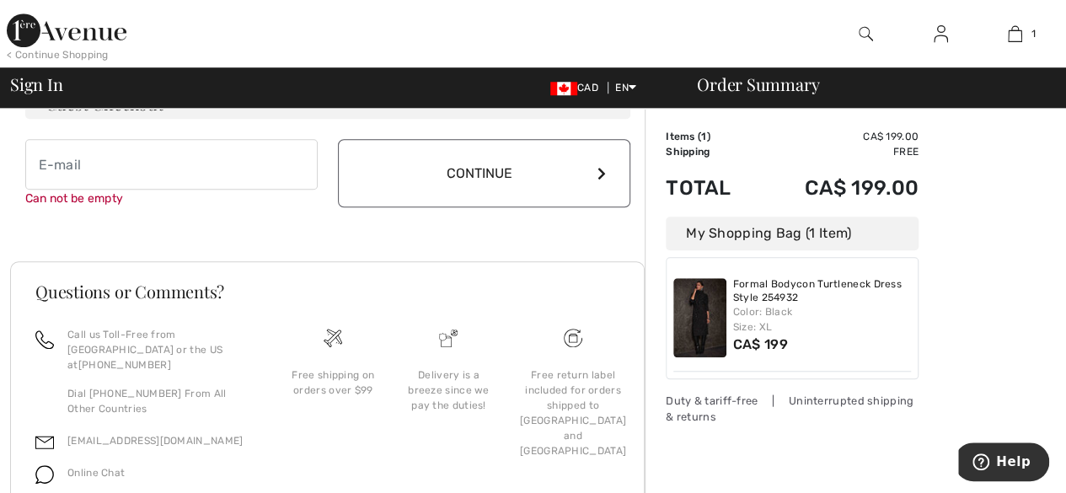
scroll to position [571, 0]
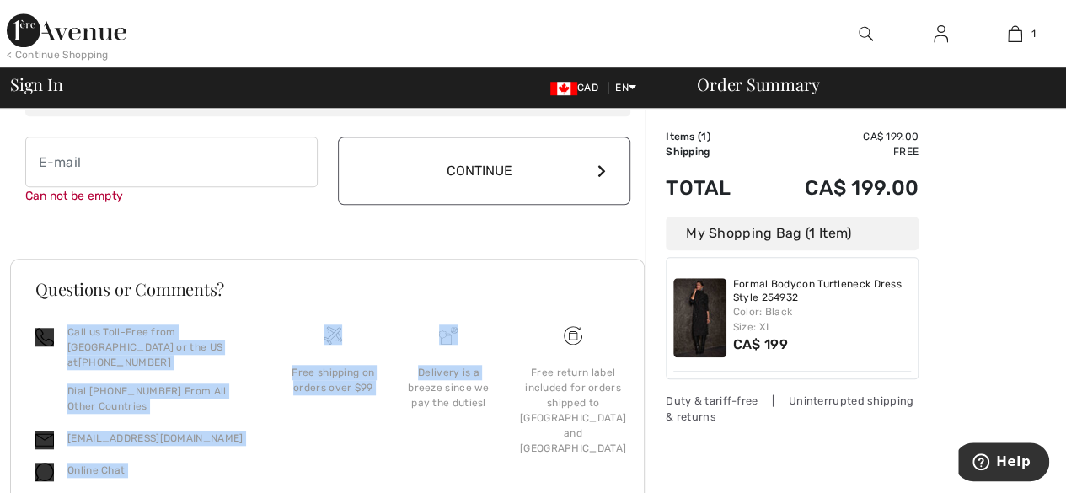
drag, startPoint x: 416, startPoint y: 385, endPoint x: 420, endPoint y: 302, distance: 83.5
click at [420, 302] on div "Questions or Comments? Call us Toll-Free from Canada or the US at +1 (888) 605-…" at bounding box center [327, 393] width 625 height 224
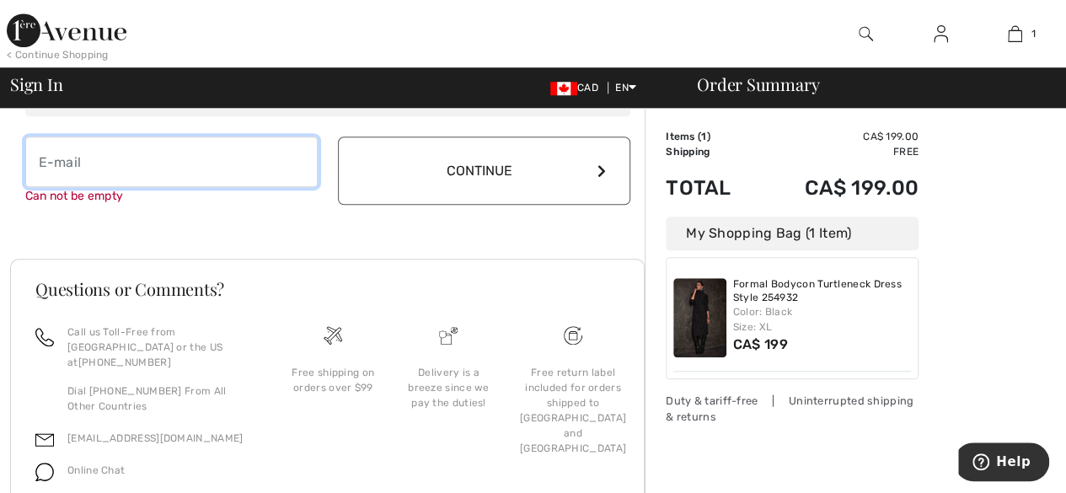
click at [81, 158] on input "email" at bounding box center [171, 162] width 292 height 51
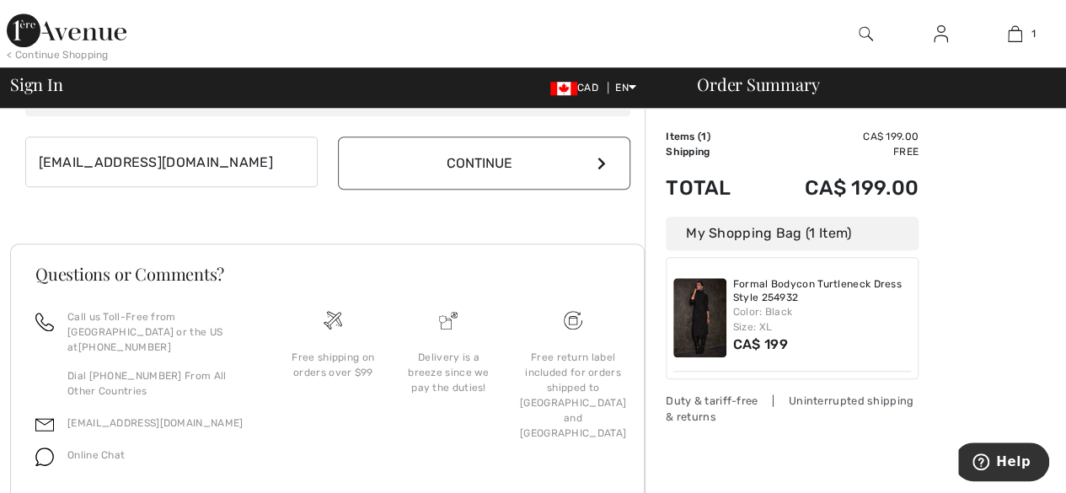
click at [483, 172] on button "Continue" at bounding box center [484, 163] width 292 height 53
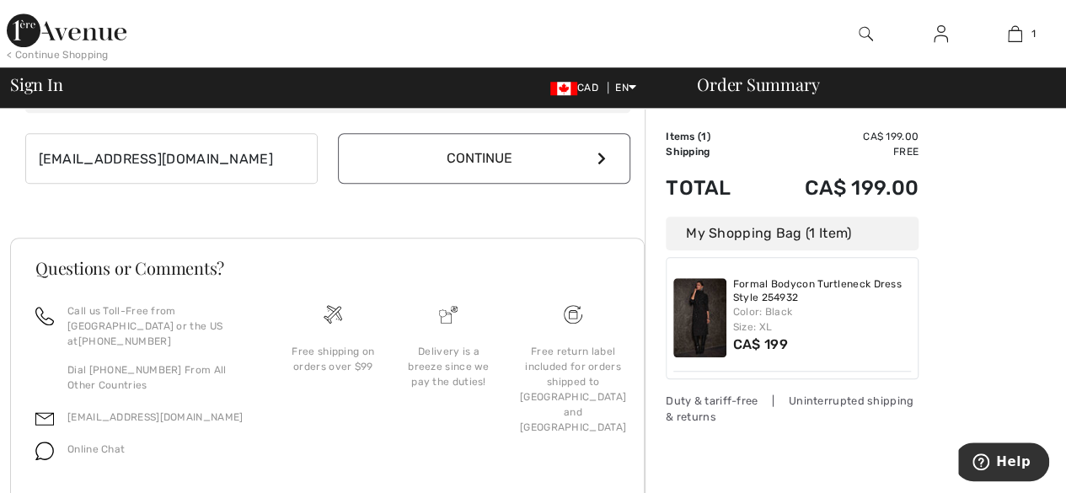
scroll to position [553, 0]
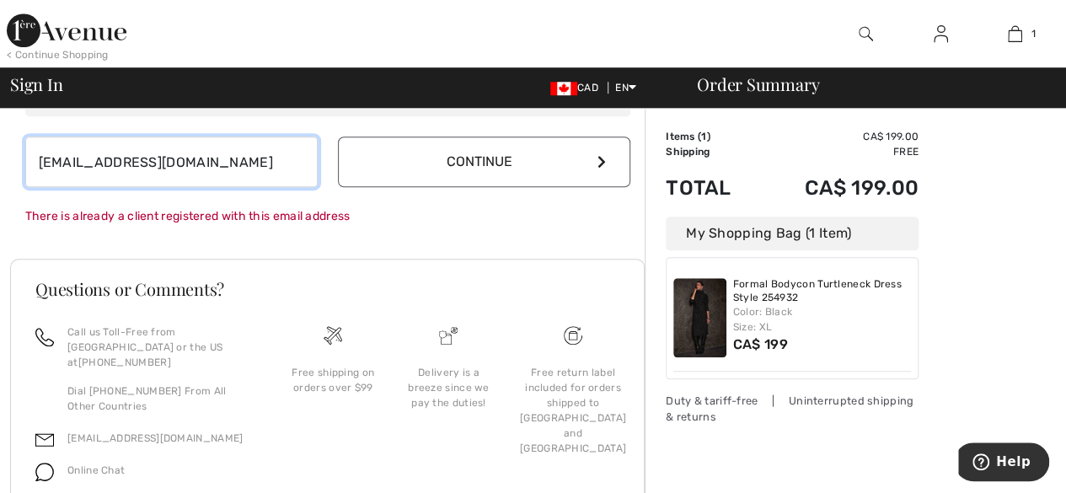
click at [219, 163] on input "170Joanmarie@gmail.com" at bounding box center [171, 162] width 292 height 51
click at [218, 163] on input "170Joanmarie@gmail.com" at bounding box center [171, 162] width 292 height 51
type input "1"
click at [218, 163] on input "cmbltd.noonan@gmail/com" at bounding box center [171, 162] width 292 height 51
type input "cmbltd.noonan@gmail.com"
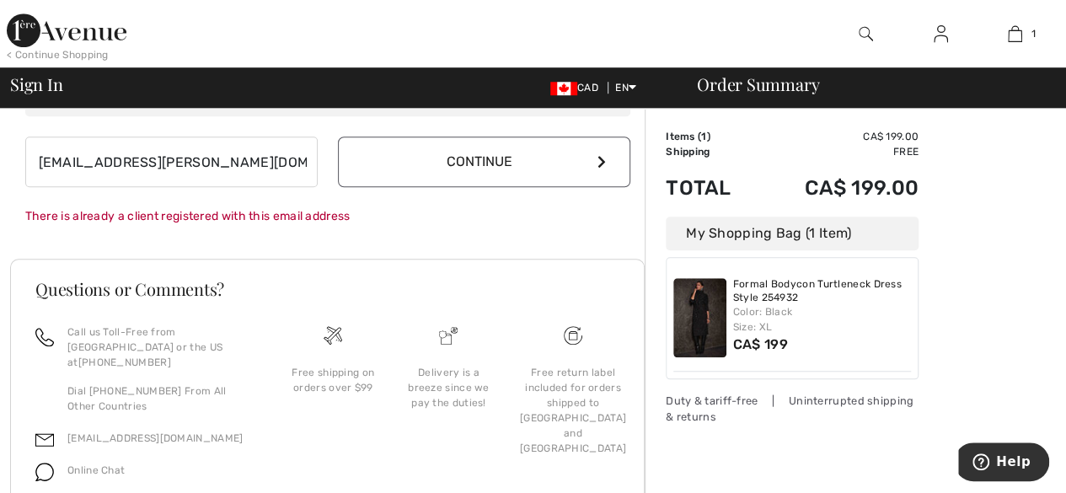
click at [394, 169] on button "Continue" at bounding box center [484, 162] width 292 height 51
click at [389, 165] on button "Continue" at bounding box center [484, 162] width 292 height 51
click at [92, 464] on span "Online Chat" at bounding box center [95, 470] width 57 height 12
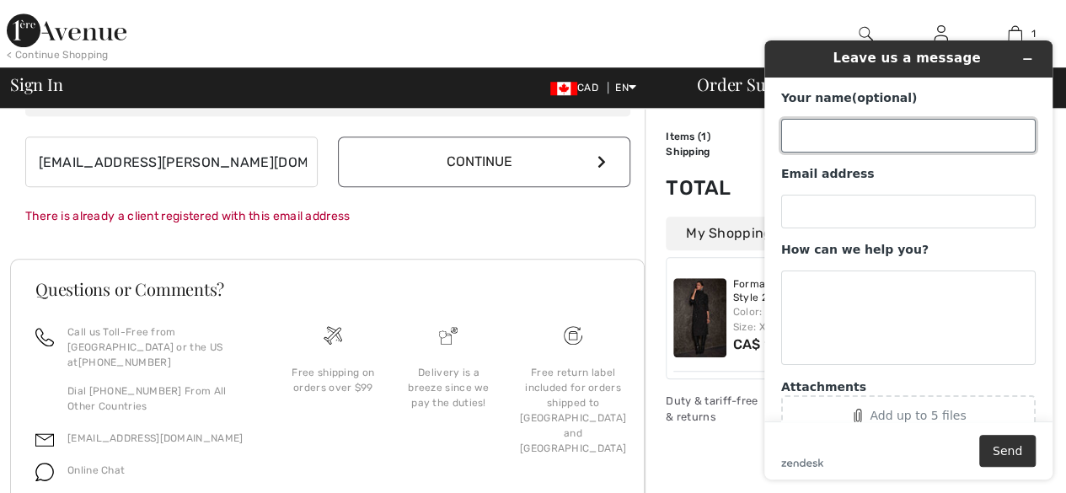
click at [818, 132] on input "Your name (optional)" at bounding box center [908, 136] width 255 height 34
type input "Joan M Noonan"
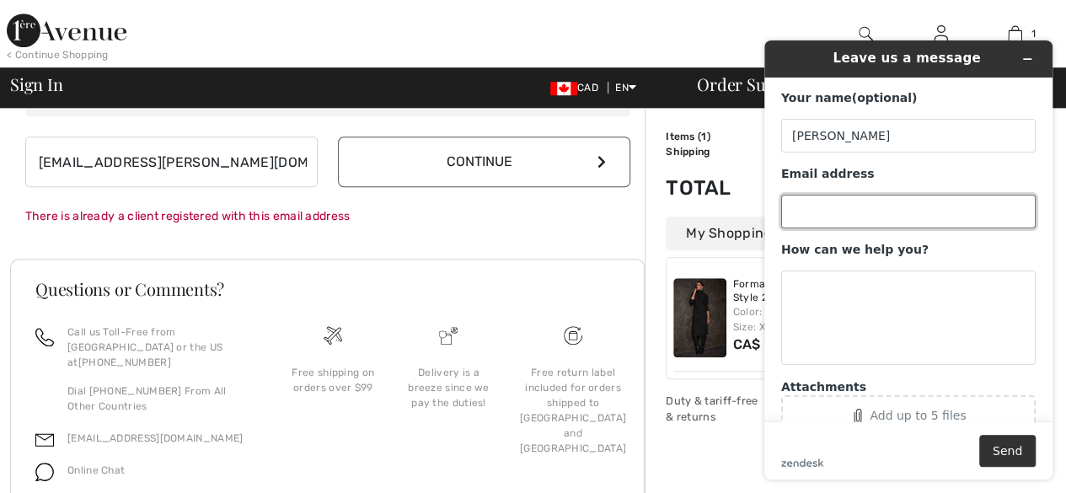
click at [808, 211] on input "Email address" at bounding box center [908, 212] width 255 height 34
type input "170joanmarie@gmail.com"
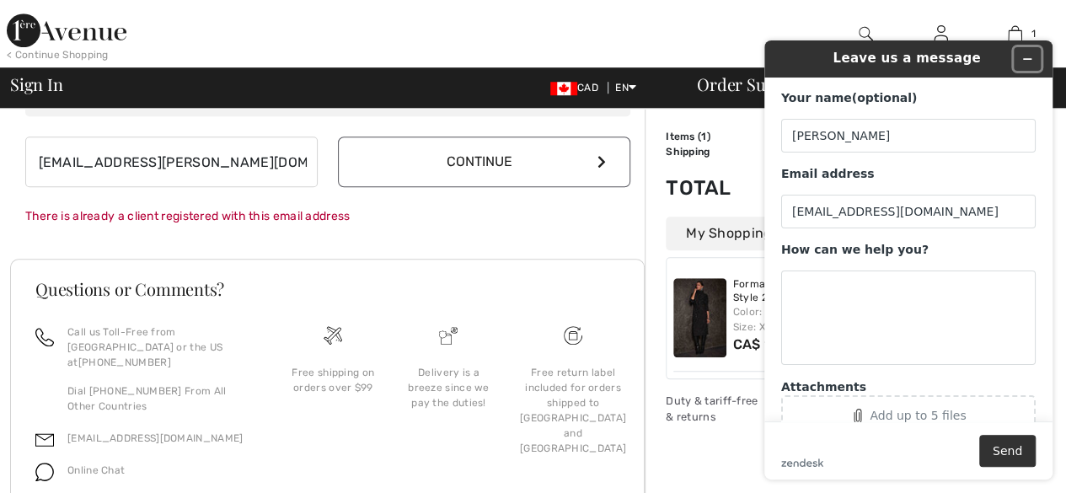
click at [1031, 60] on icon "Minimize widget" at bounding box center [1028, 59] width 12 height 12
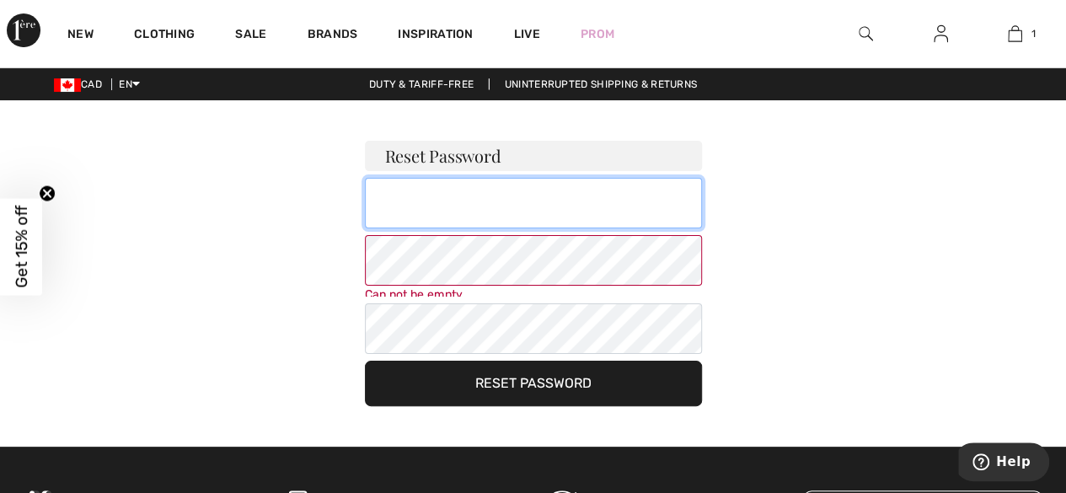
click at [388, 207] on input "email" at bounding box center [533, 203] width 337 height 51
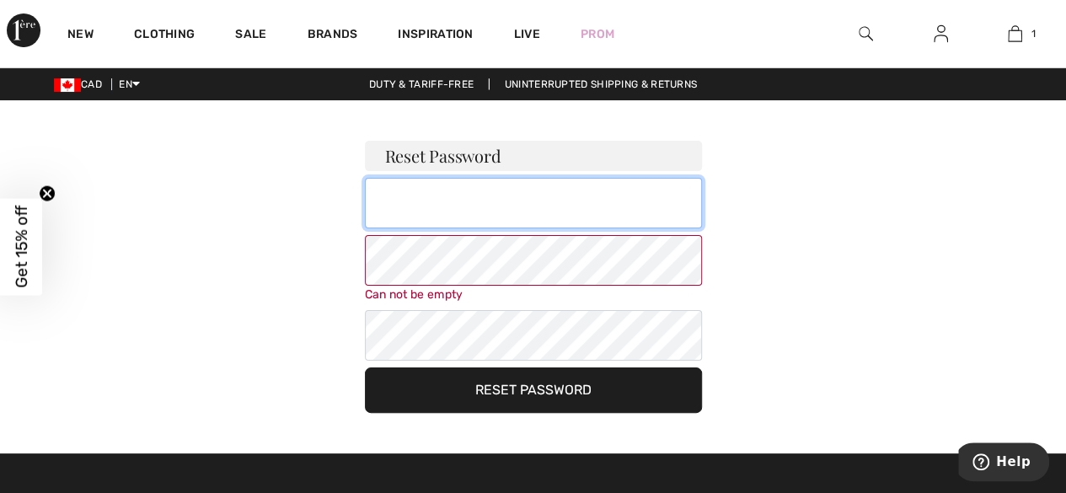
drag, startPoint x: 388, startPoint y: 207, endPoint x: 401, endPoint y: 213, distance: 15.1
click at [388, 207] on input "email" at bounding box center [533, 203] width 337 height 51
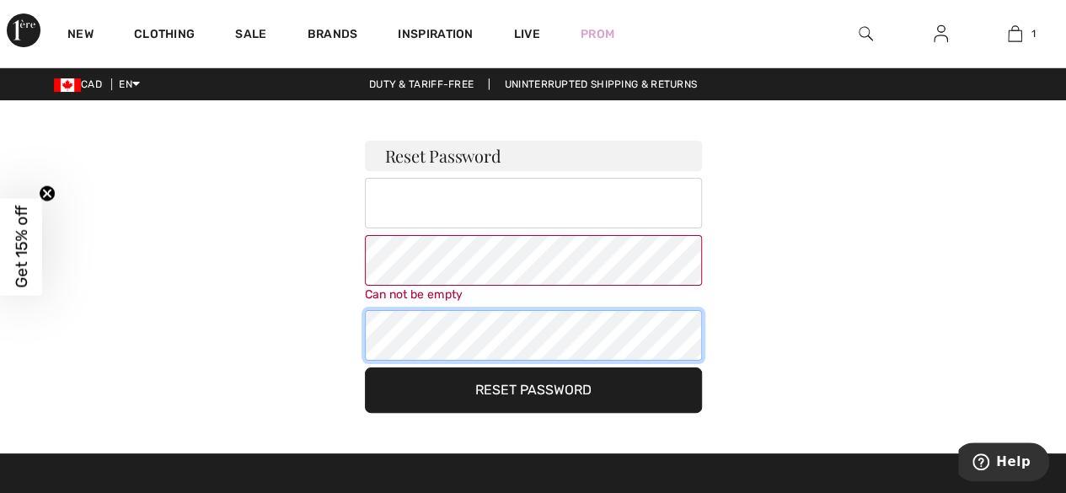
click at [683, 319] on div "Can not be empty Your password must: include both lower and upper case characte…" at bounding box center [533, 269] width 337 height 183
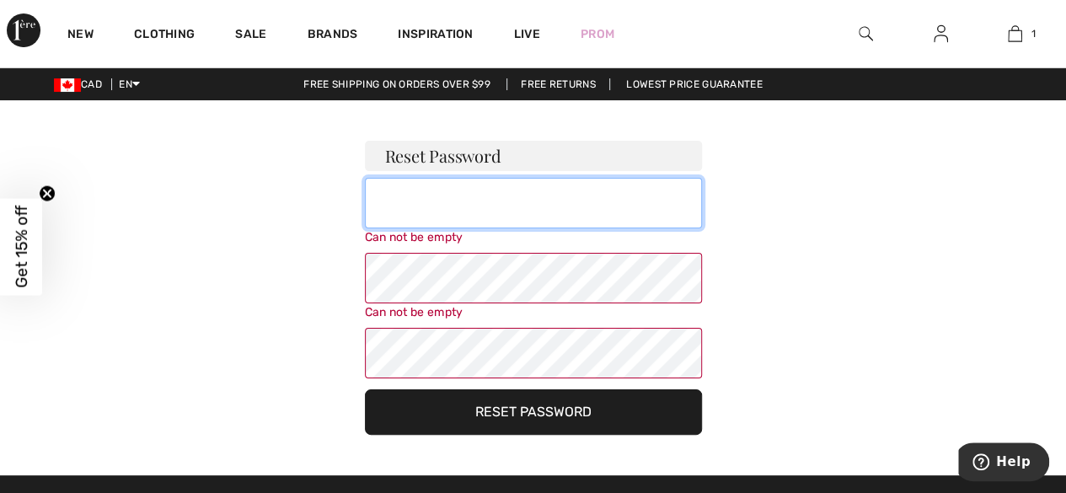
click at [393, 204] on input "email" at bounding box center [533, 203] width 337 height 51
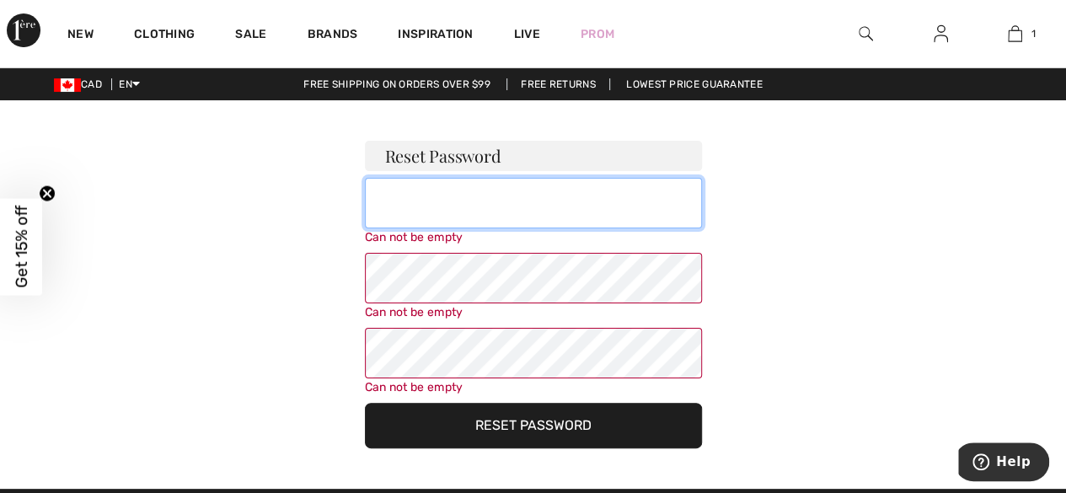
click at [393, 204] on input "email" at bounding box center [533, 203] width 337 height 51
